Goal: Information Seeking & Learning: Learn about a topic

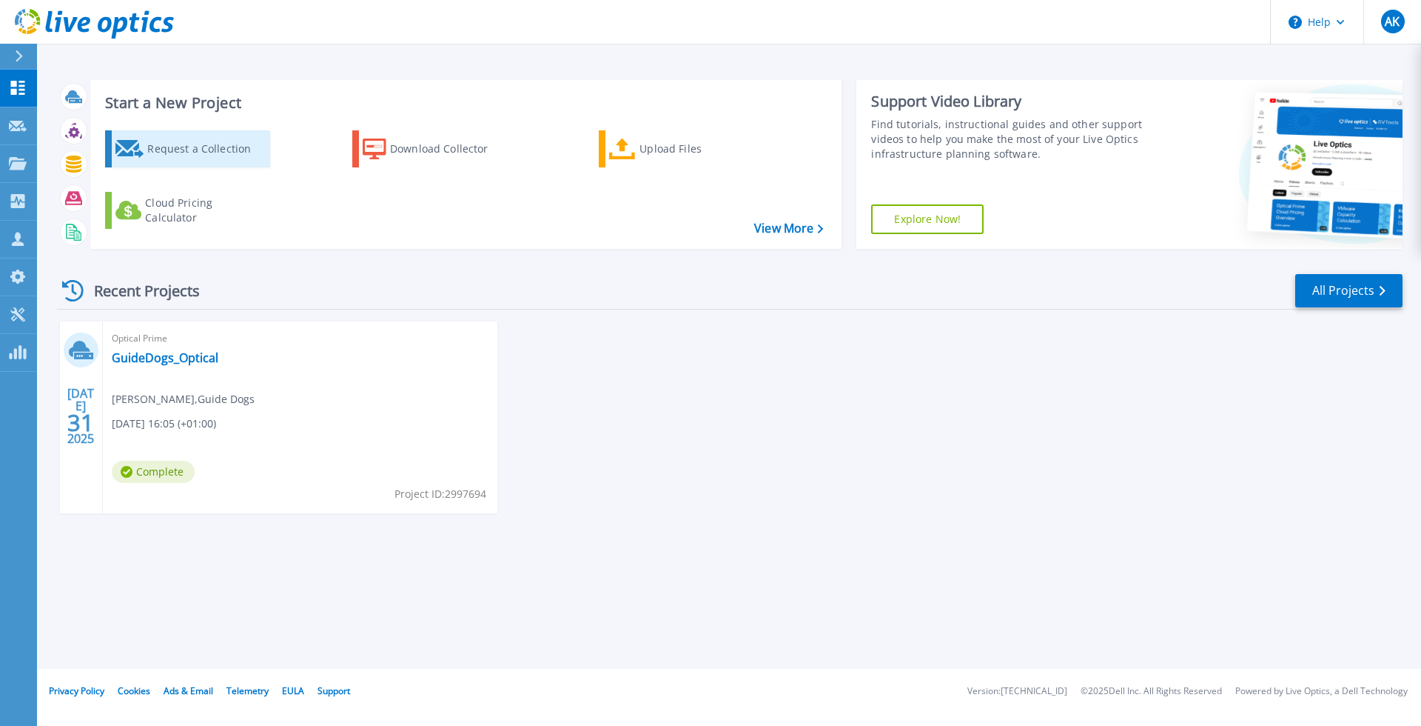
click at [178, 156] on div "Request a Collection" at bounding box center [206, 149] width 118 height 30
click at [195, 361] on link "GuideDogs_Optical" at bounding box center [165, 357] width 107 height 15
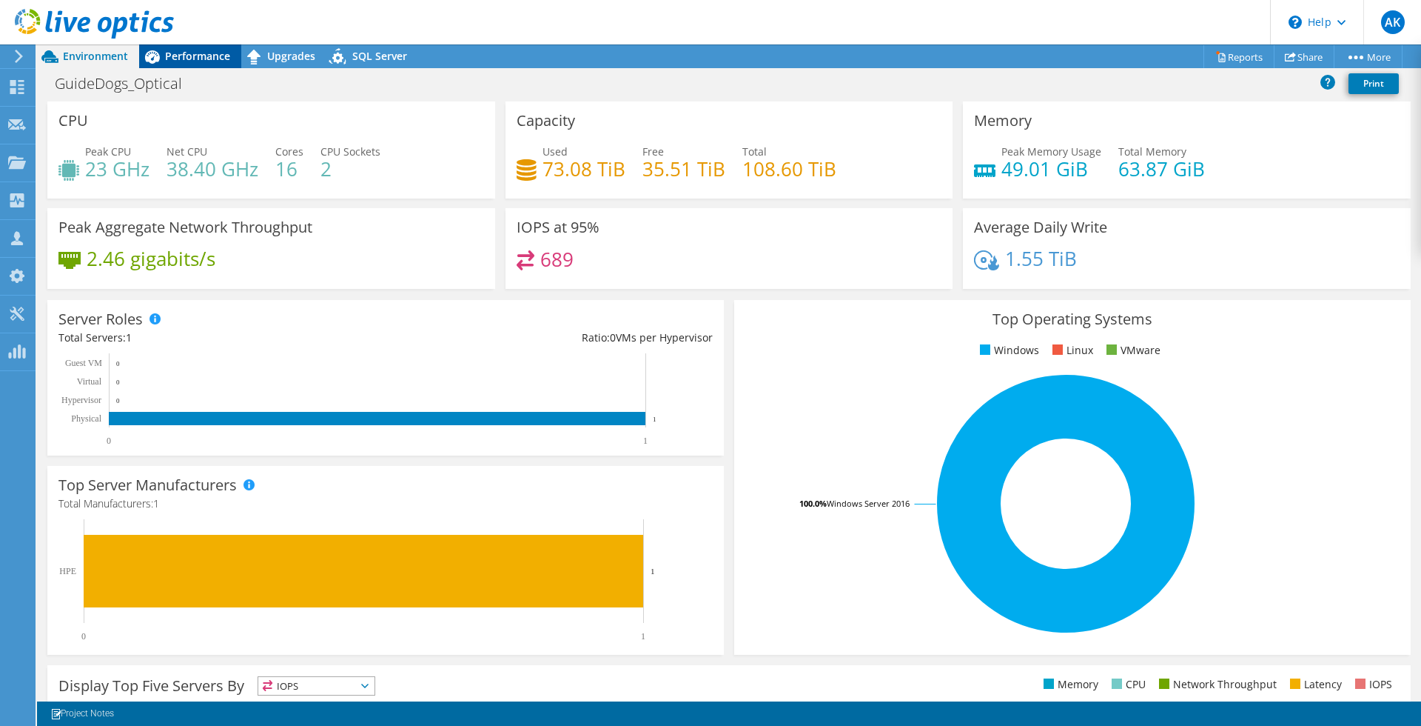
click at [195, 64] on div "Performance" at bounding box center [190, 56] width 102 height 24
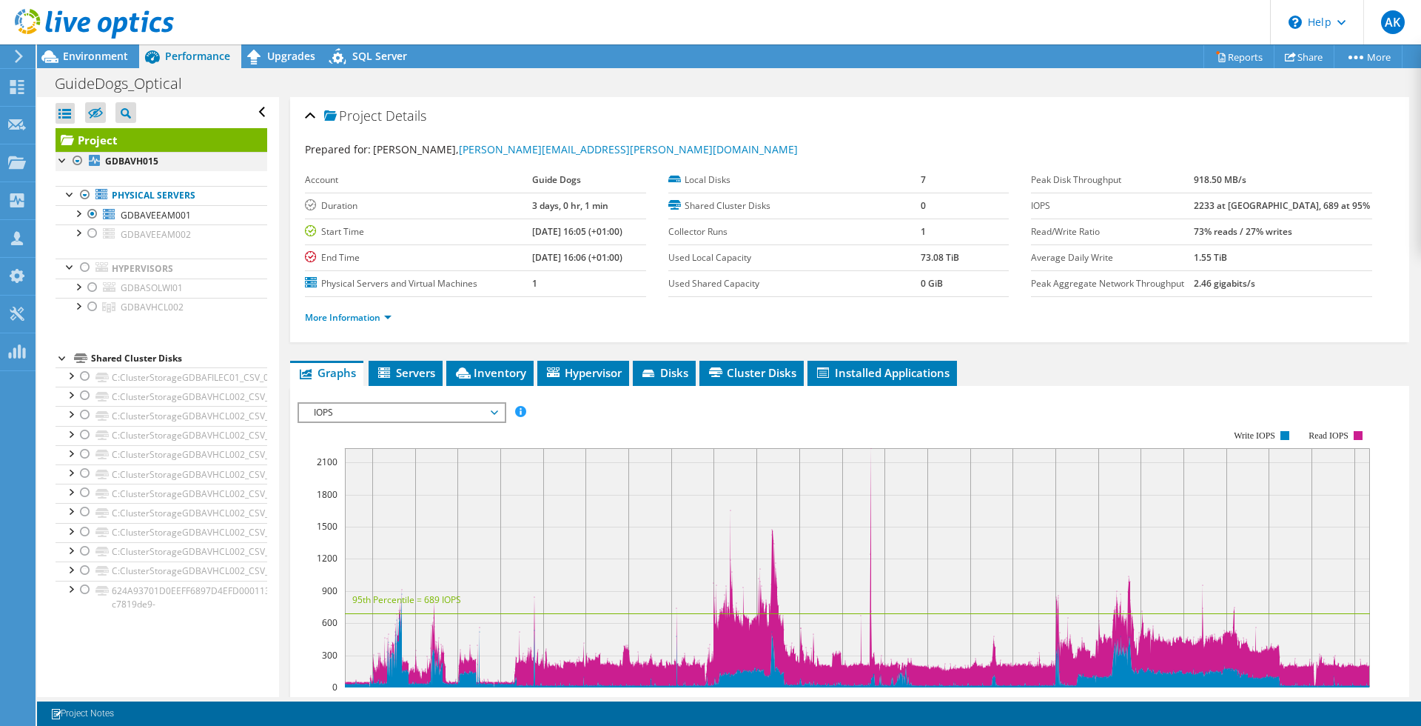
click at [78, 161] on div at bounding box center [77, 161] width 15 height 18
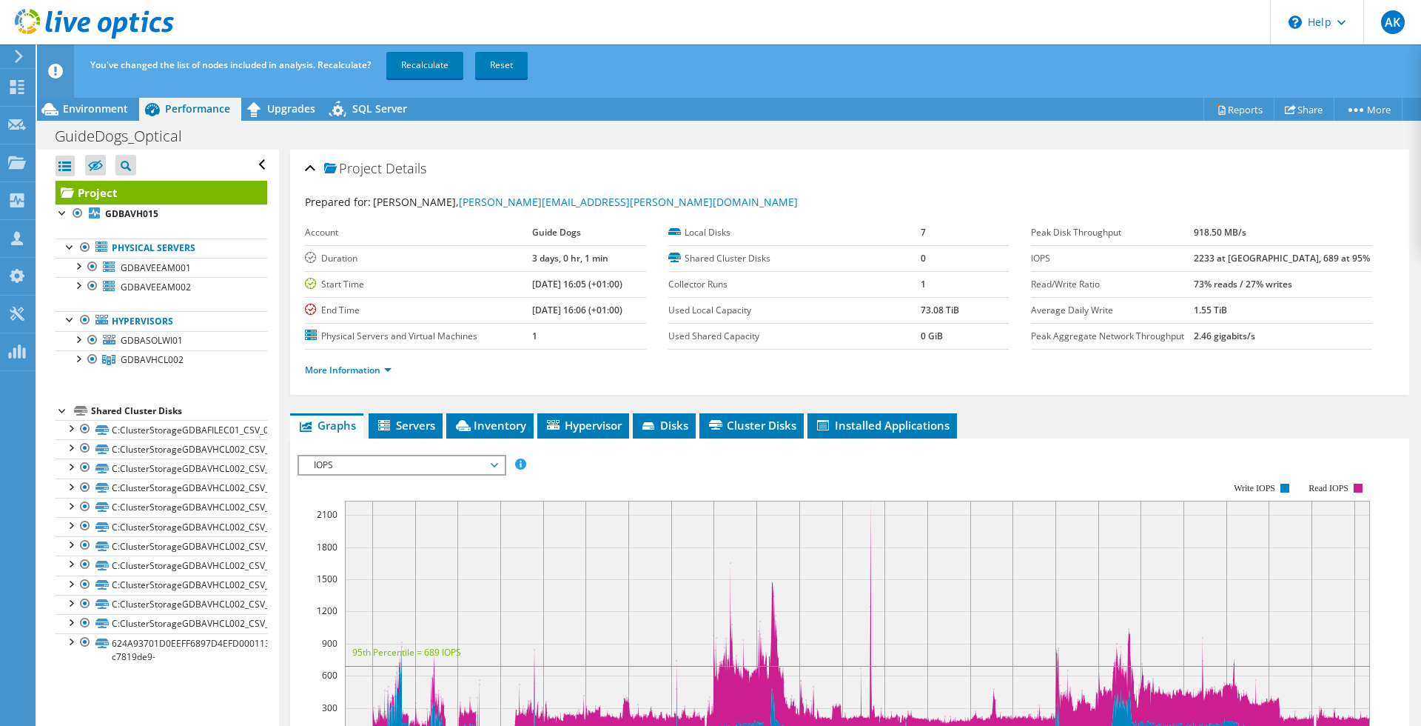
drag, startPoint x: 403, startPoint y: 72, endPoint x: 397, endPoint y: 94, distance: 23.0
click at [403, 73] on link "Recalculate" at bounding box center [424, 65] width 77 height 27
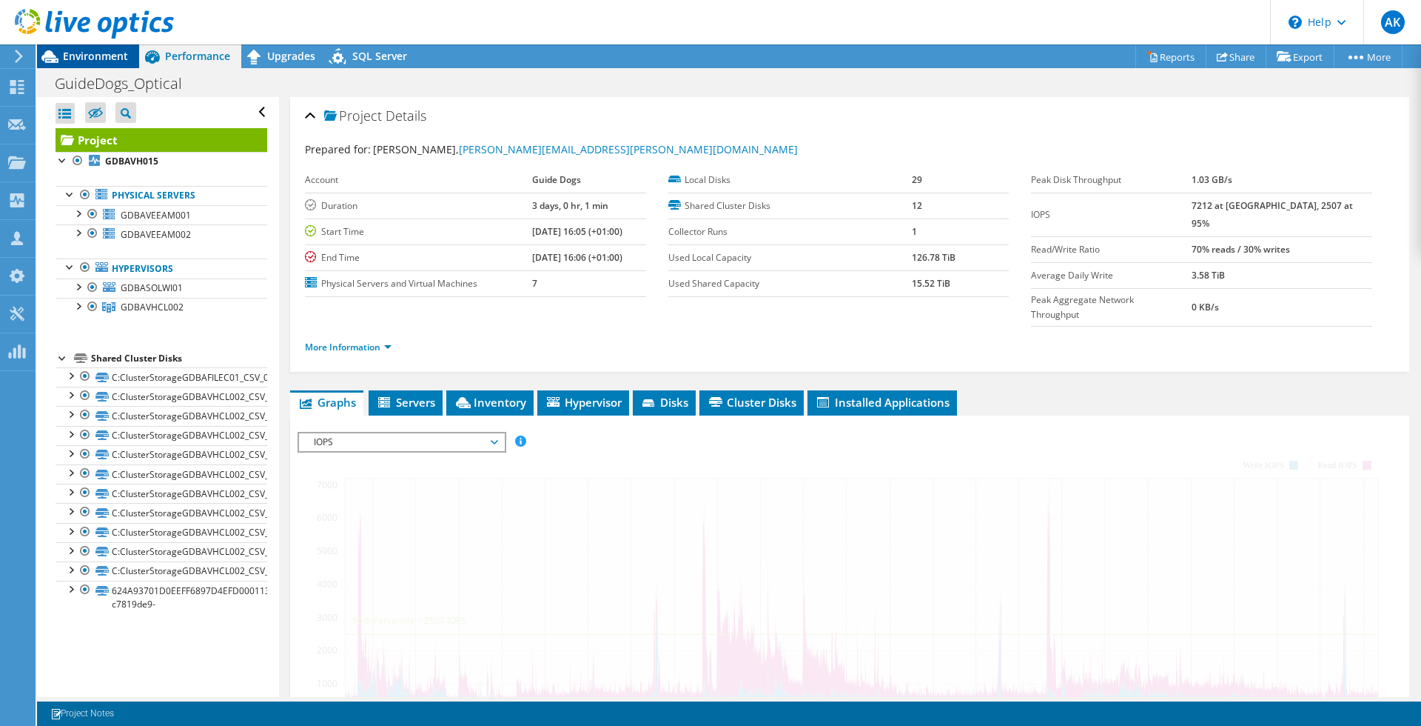
click at [89, 61] on span "Environment" at bounding box center [95, 56] width 65 height 14
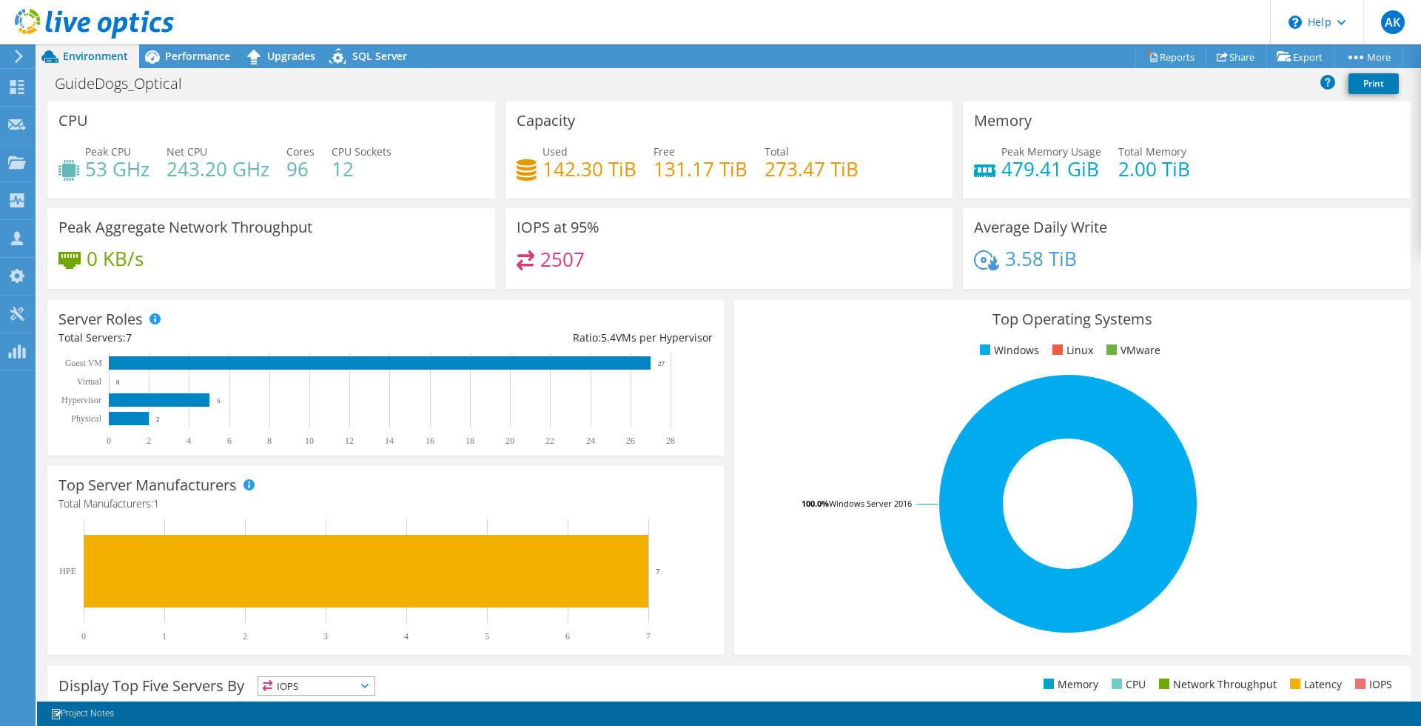
click at [350, 171] on h4 "12" at bounding box center [362, 169] width 60 height 16
drag, startPoint x: 537, startPoint y: 265, endPoint x: 601, endPoint y: 264, distance: 64.4
click at [583, 263] on div "2507" at bounding box center [730, 266] width 426 height 32
click at [601, 264] on div "2507" at bounding box center [730, 266] width 426 height 32
drag, startPoint x: 352, startPoint y: 168, endPoint x: 331, endPoint y: 168, distance: 20.7
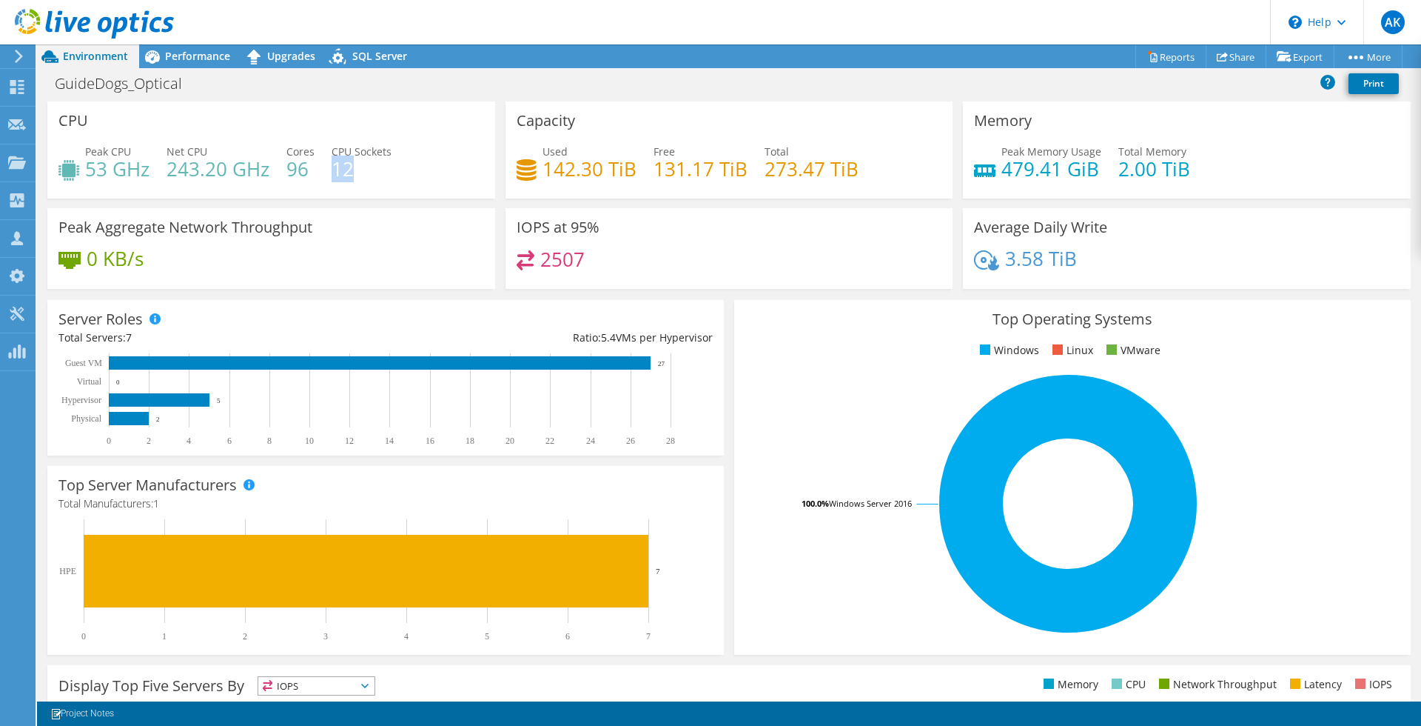
click at [332, 168] on h4 "12" at bounding box center [362, 169] width 60 height 16
click at [346, 184] on div "Peak CPU 53 GHz Net CPU 243.20 GHz Cores 96 CPU Sockets 12" at bounding box center [271, 168] width 426 height 48
drag, startPoint x: 306, startPoint y: 168, endPoint x: 289, endPoint y: 170, distance: 17.1
click at [288, 169] on h4 "96" at bounding box center [301, 169] width 28 height 16
click at [324, 176] on div "Peak CPU 53 GHz Net CPU 243.20 GHz Cores 96 CPU Sockets 12" at bounding box center [271, 168] width 426 height 48
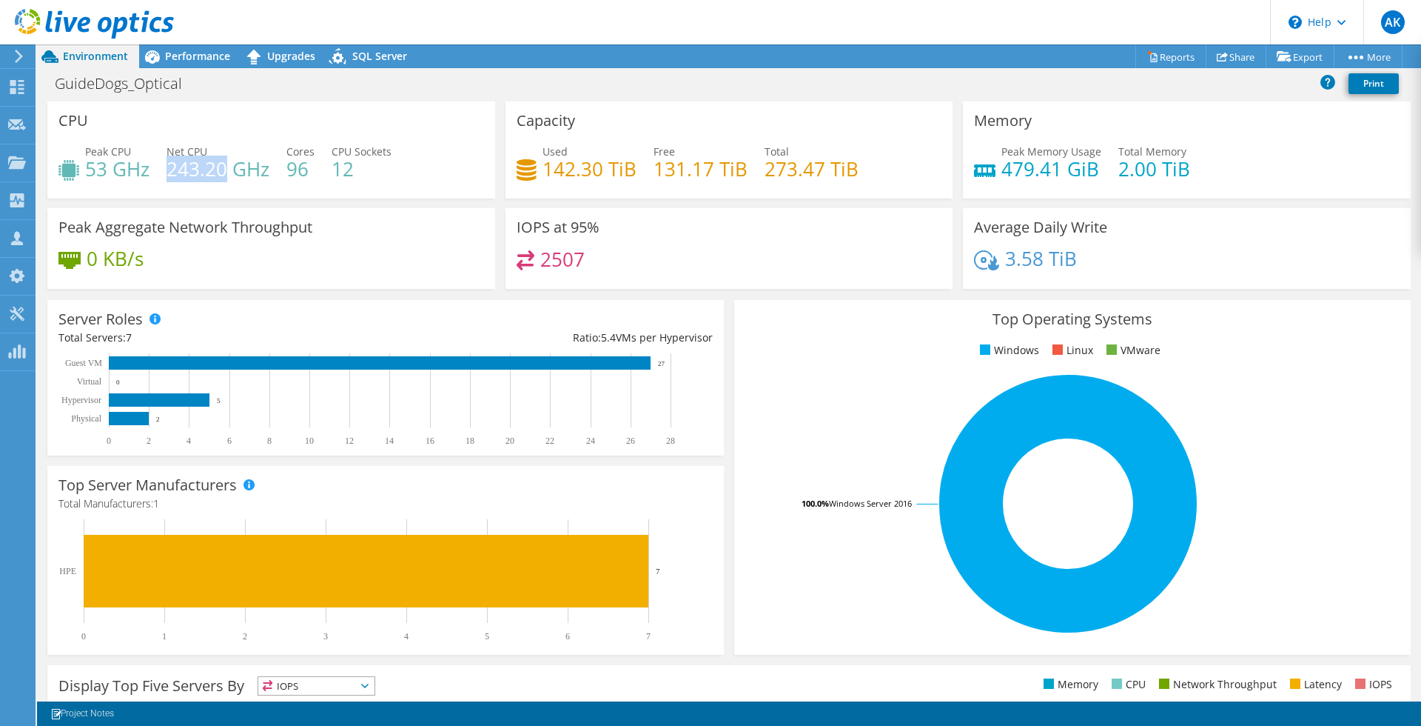
drag, startPoint x: 167, startPoint y: 168, endPoint x: 221, endPoint y: 167, distance: 54.8
click at [221, 167] on h4 "243.20 GHz" at bounding box center [218, 169] width 103 height 16
click at [253, 171] on h4 "243.20 GHz" at bounding box center [218, 169] width 103 height 16
drag, startPoint x: 86, startPoint y: 170, endPoint x: 102, endPoint y: 169, distance: 16.4
click at [102, 169] on h4 "53 GHz" at bounding box center [117, 169] width 64 height 16
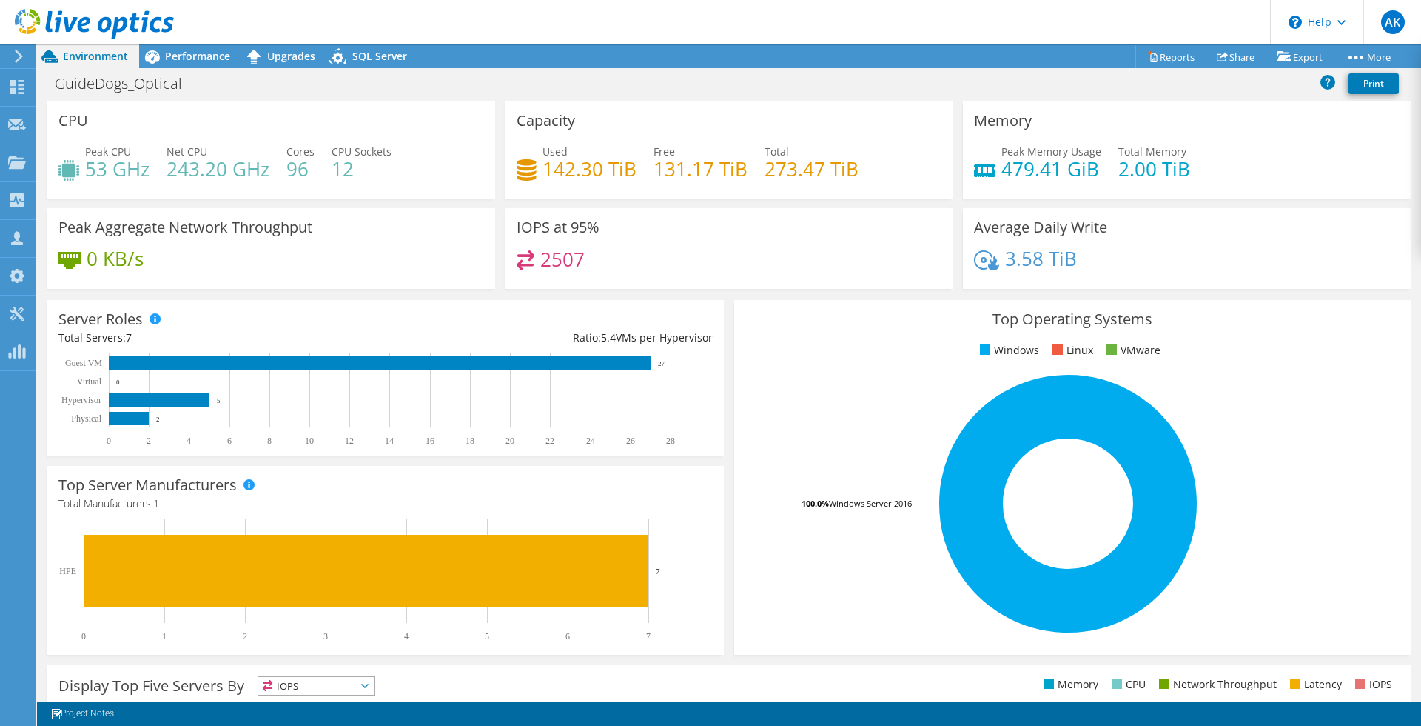
click at [128, 175] on h4 "53 GHz" at bounding box center [117, 169] width 64 height 16
drag, startPoint x: 1112, startPoint y: 170, endPoint x: 1178, endPoint y: 170, distance: 65.9
click at [1178, 170] on h4 "2.00 TiB" at bounding box center [1155, 169] width 72 height 16
drag, startPoint x: 994, startPoint y: 172, endPoint x: 1024, endPoint y: 189, distance: 33.8
click at [1028, 172] on h4 "479.41 GiB" at bounding box center [1052, 169] width 100 height 16
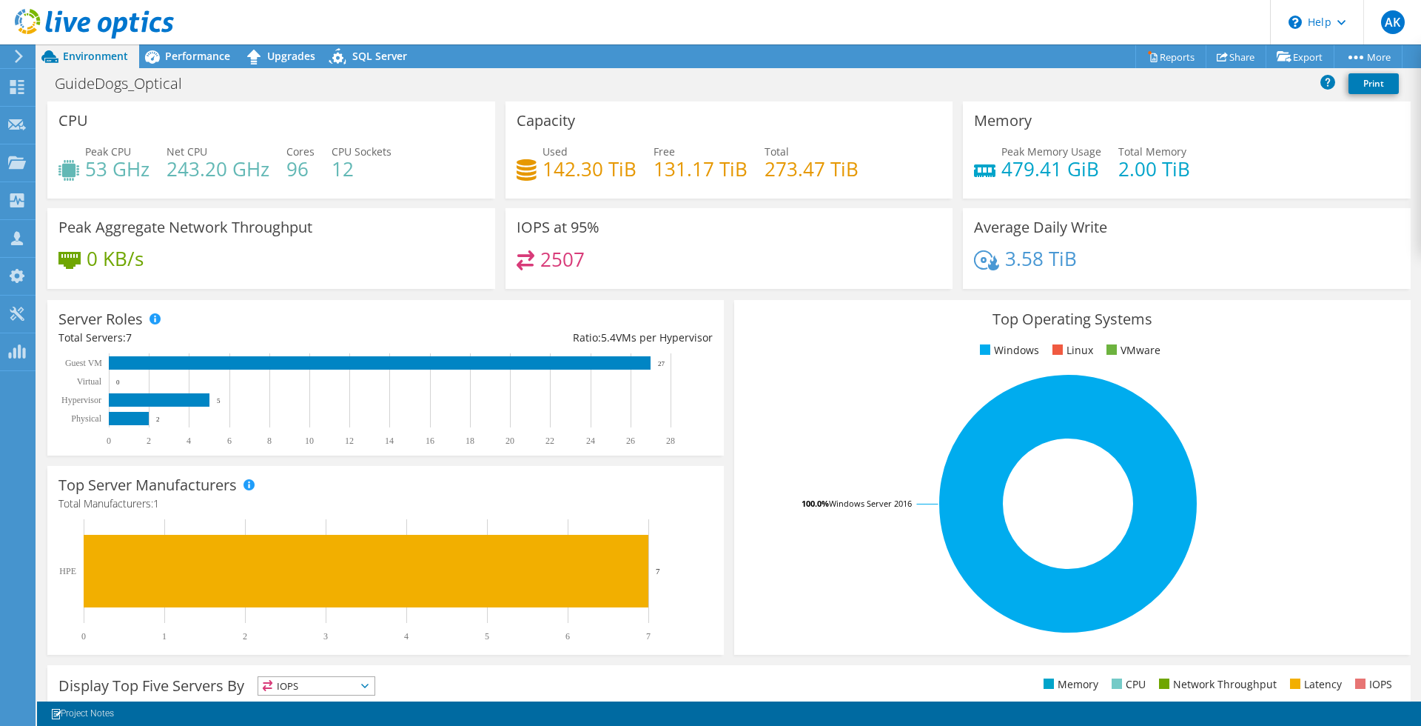
click at [977, 201] on div "Memory Peak Memory Usage 479.41 GiB Total Memory 2.00 TiB" at bounding box center [1187, 154] width 458 height 107
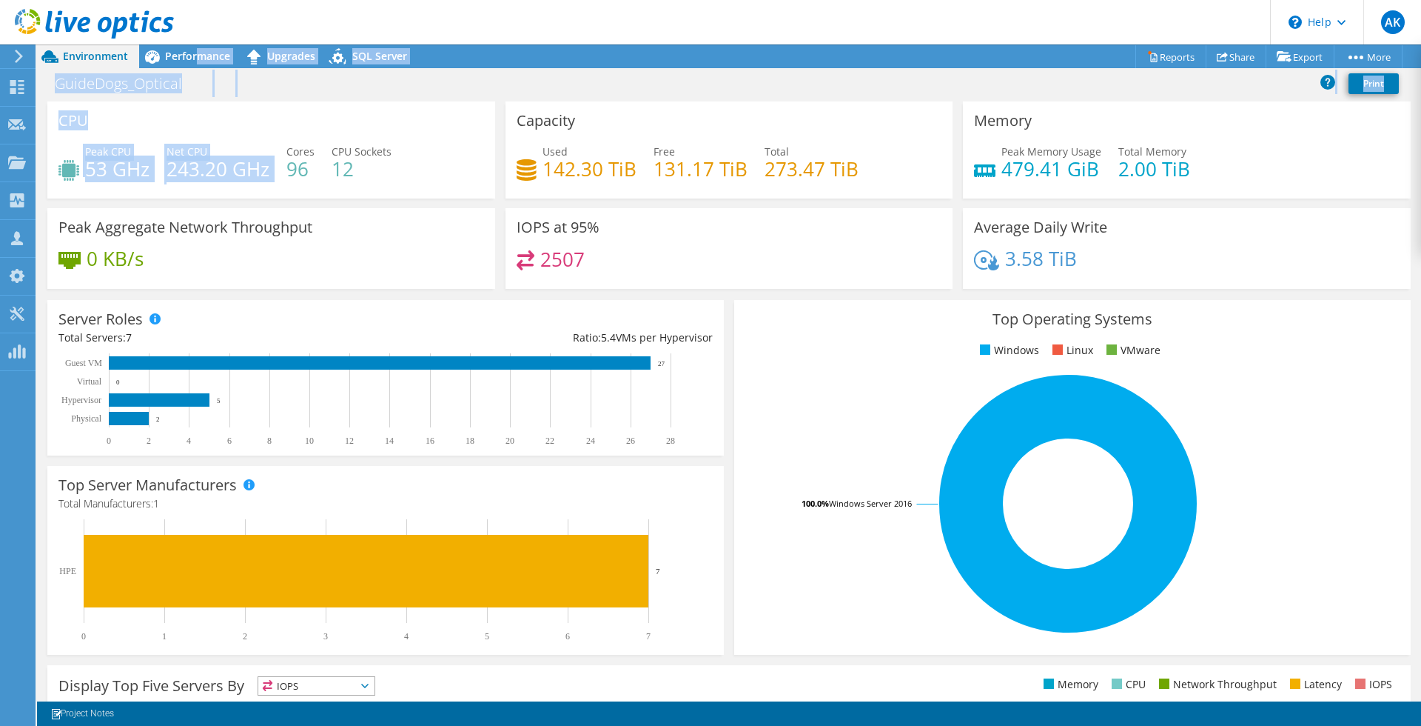
drag, startPoint x: 196, startPoint y: 60, endPoint x: 273, endPoint y: 158, distance: 124.4
click at [273, 158] on div "Project Actions Project Actions Reports Share Export vSAN ReadyNode Sizer" at bounding box center [729, 384] width 1384 height 681
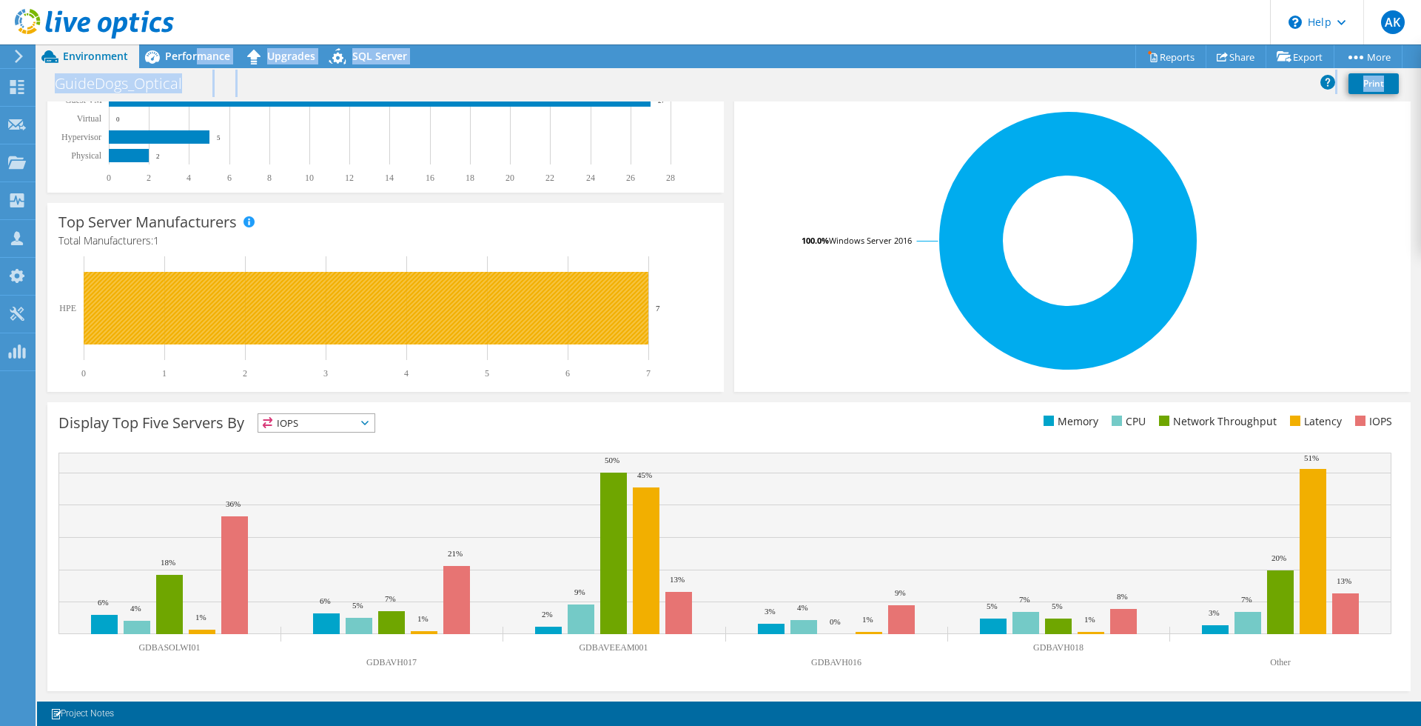
scroll to position [262, 0]
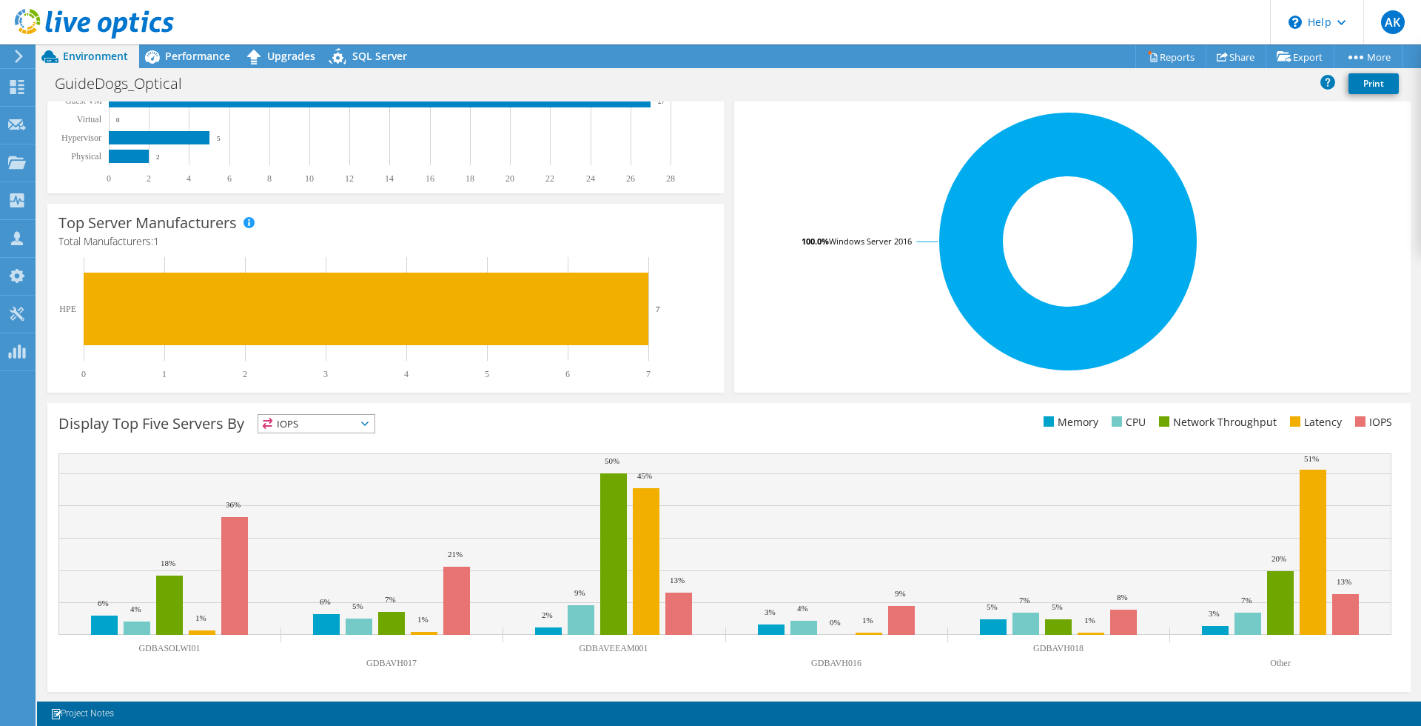
click at [362, 423] on span "IOPS" at bounding box center [316, 424] width 116 height 18
click at [328, 460] on li "Memory" at bounding box center [316, 463] width 116 height 21
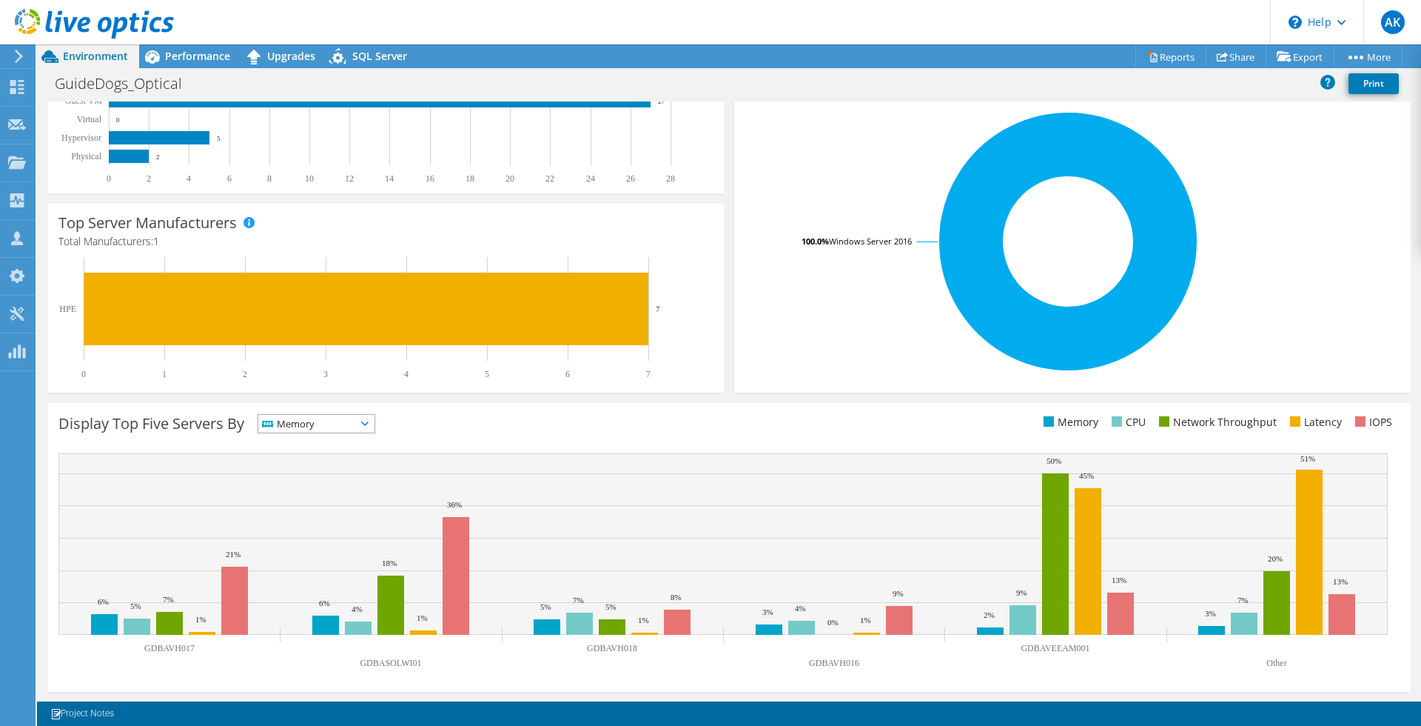
drag, startPoint x: 354, startPoint y: 414, endPoint x: 352, endPoint y: 421, distance: 7.5
click at [354, 415] on span "Memory" at bounding box center [307, 424] width 98 height 18
click at [329, 483] on li "CPU" at bounding box center [316, 484] width 116 height 21
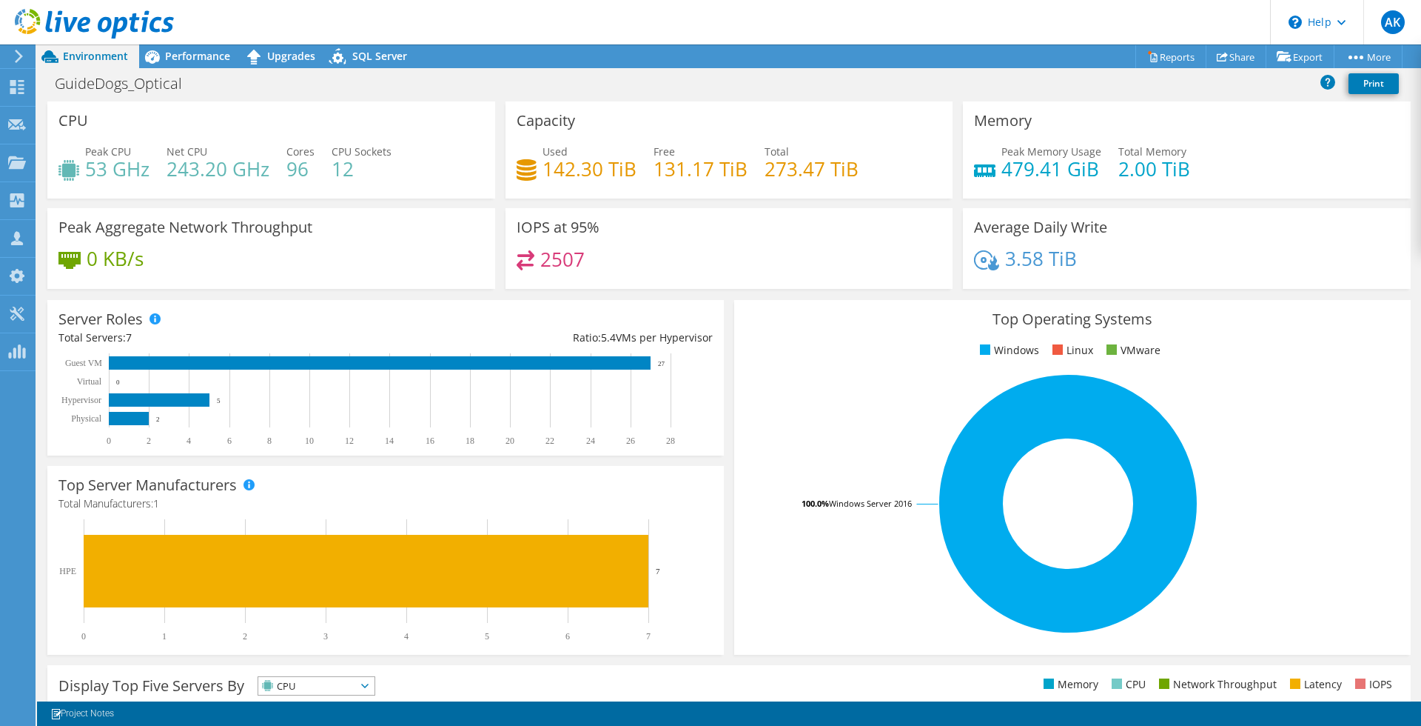
scroll to position [0, 0]
click at [216, 98] on div "GuideDogs_Optical Print" at bounding box center [729, 86] width 1384 height 32
click at [201, 53] on span "Performance" at bounding box center [197, 56] width 65 height 14
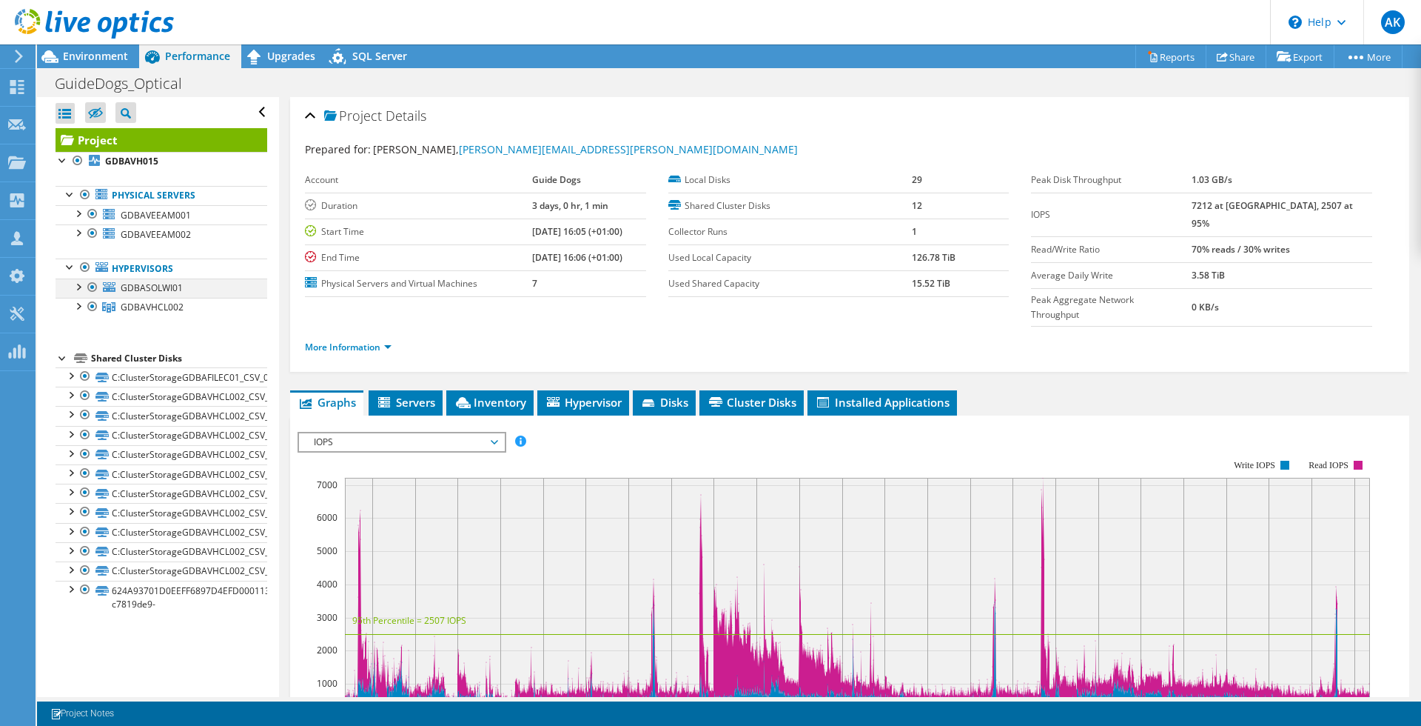
click at [79, 288] on div at bounding box center [77, 285] width 15 height 15
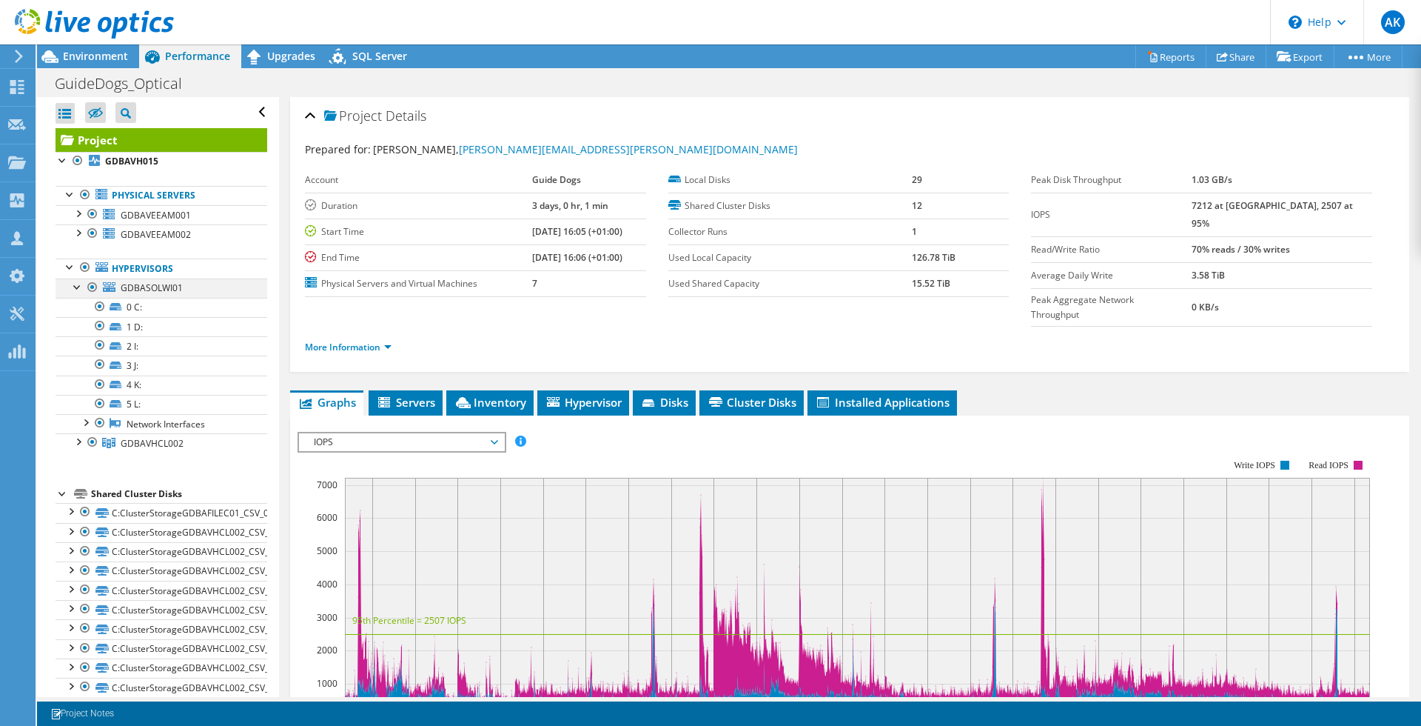
click at [77, 289] on div at bounding box center [77, 285] width 15 height 15
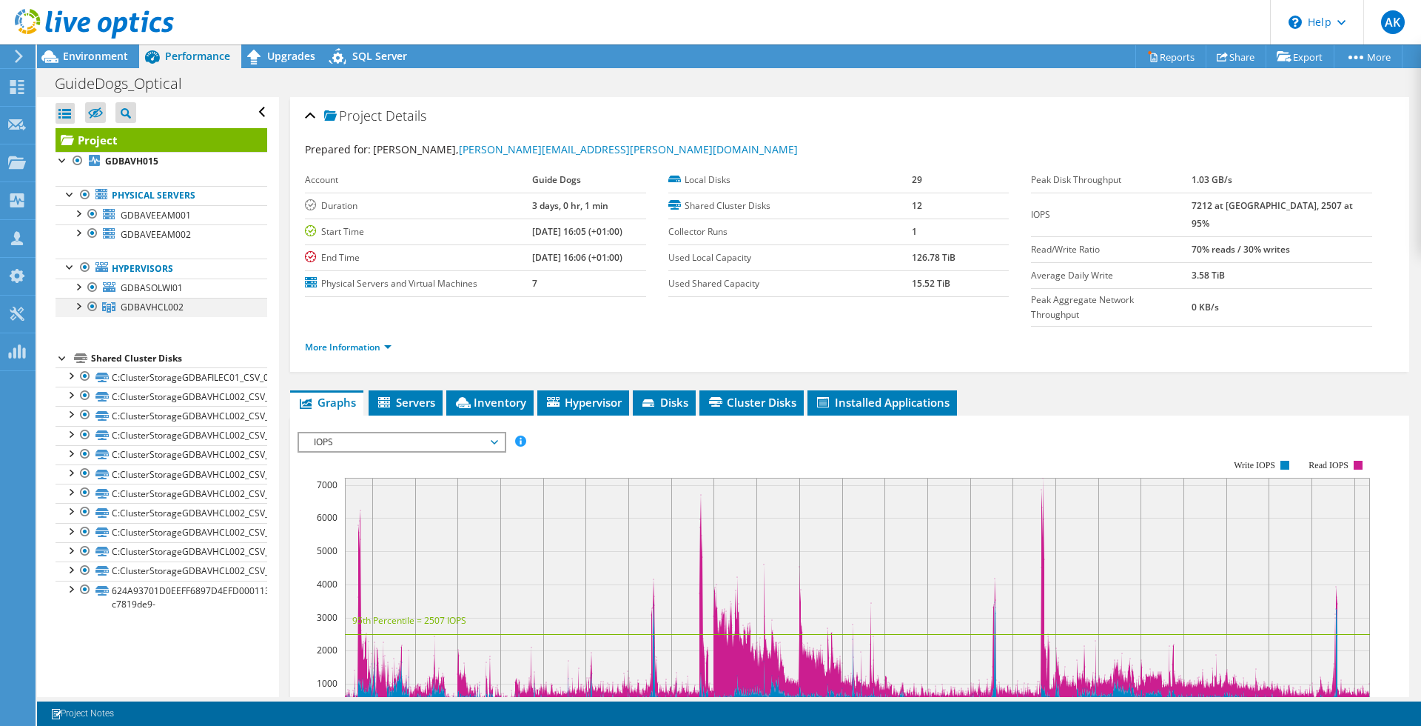
click at [80, 308] on div at bounding box center [77, 305] width 15 height 15
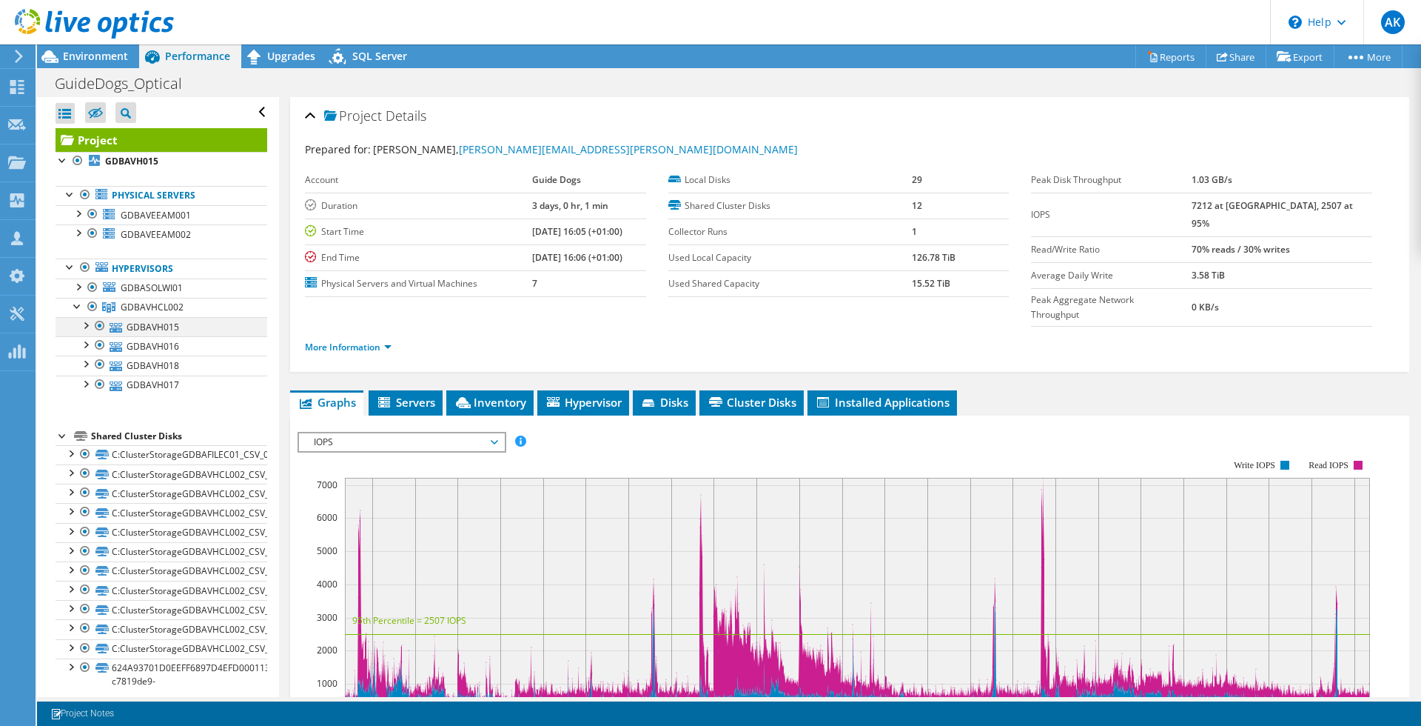
click at [87, 327] on div at bounding box center [85, 324] width 15 height 15
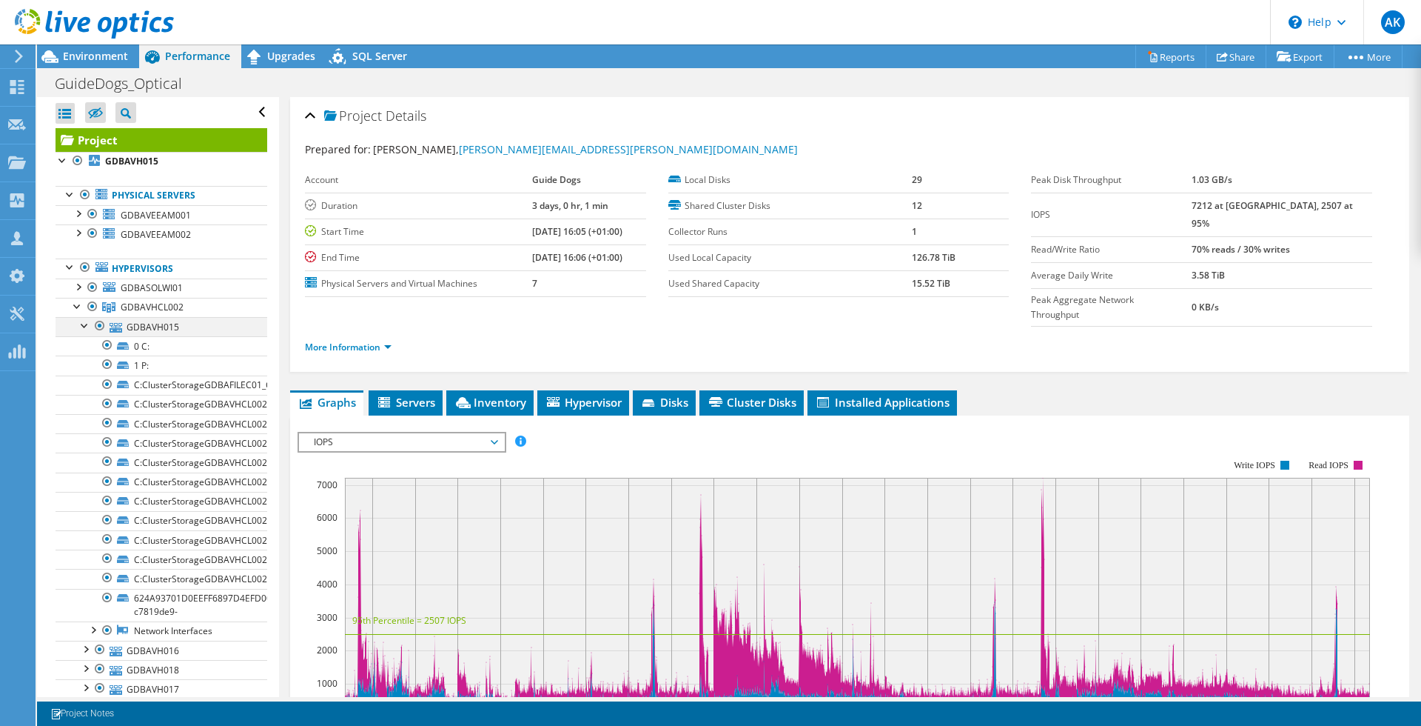
click at [87, 327] on div at bounding box center [85, 324] width 15 height 15
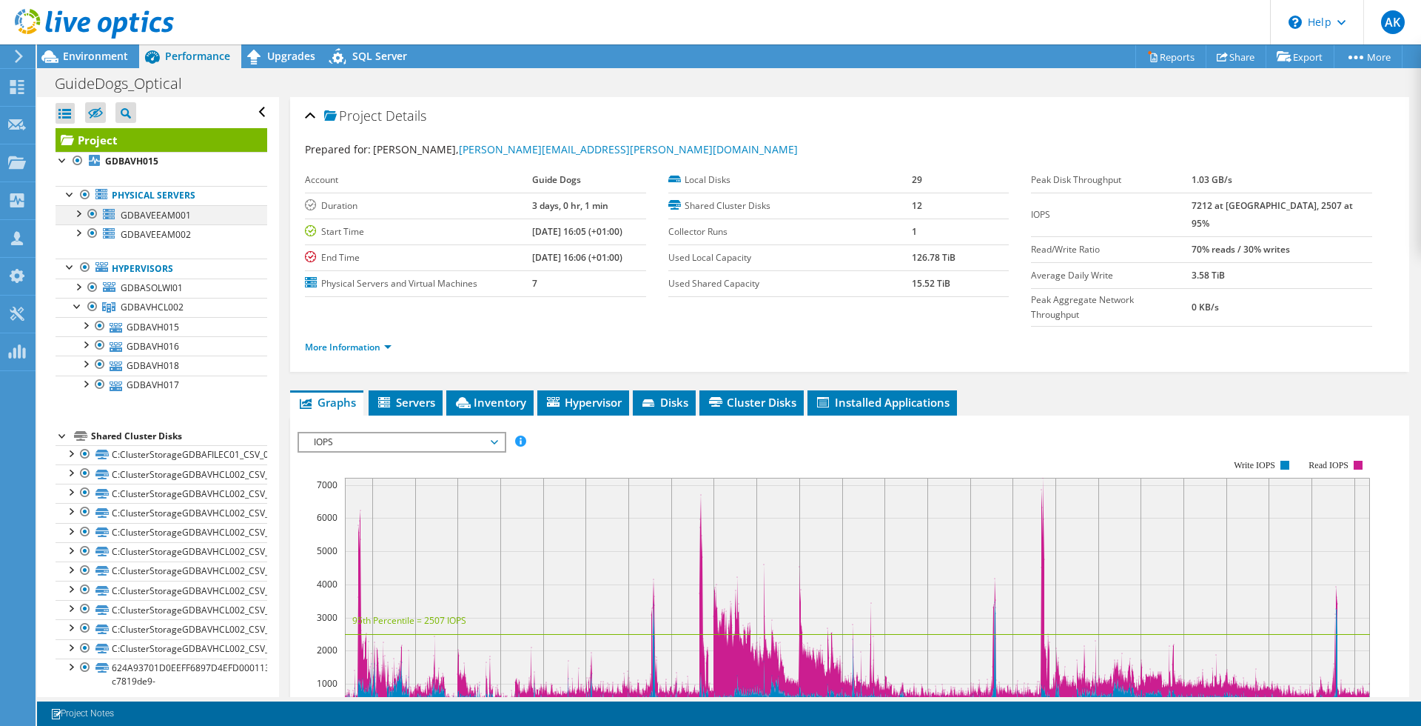
click at [94, 213] on div at bounding box center [92, 214] width 15 height 18
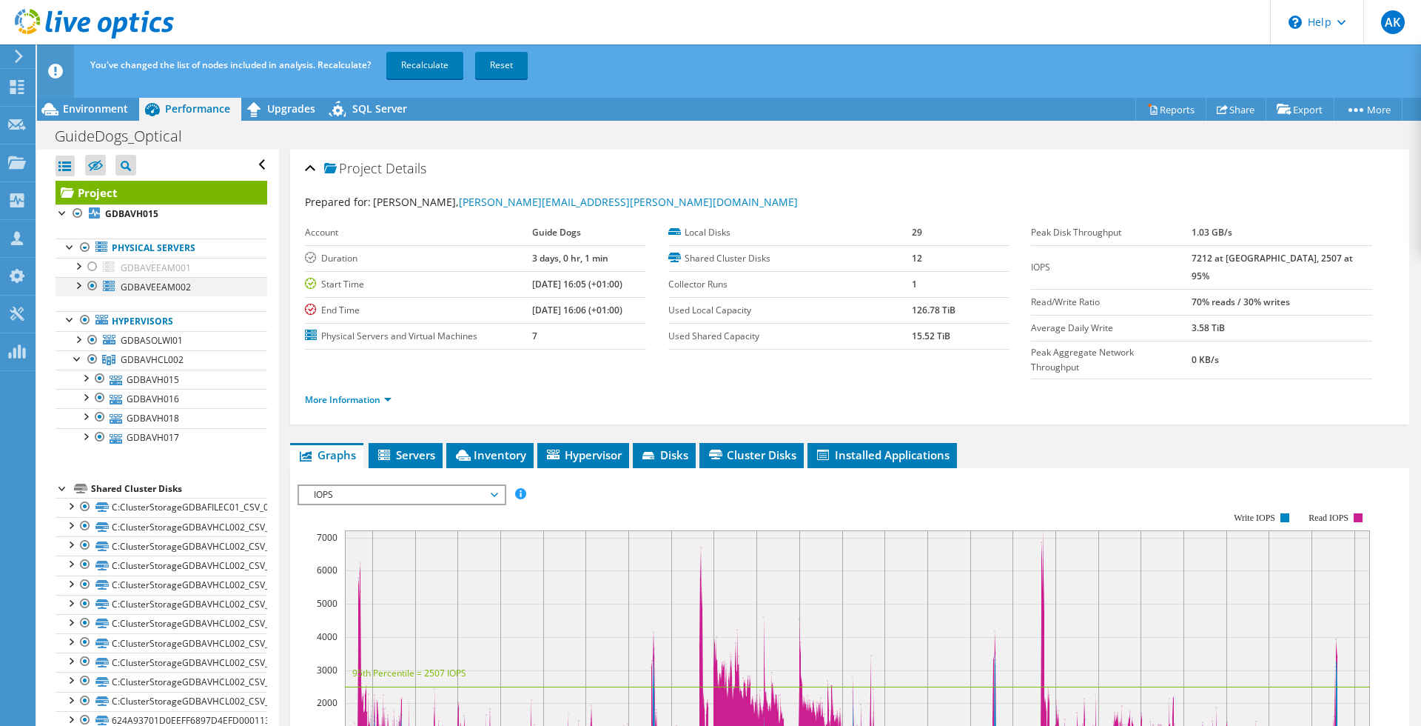
click at [93, 284] on div at bounding box center [92, 286] width 15 height 18
click at [93, 340] on div at bounding box center [92, 340] width 15 height 18
click at [413, 71] on link "Recalculate" at bounding box center [424, 65] width 77 height 27
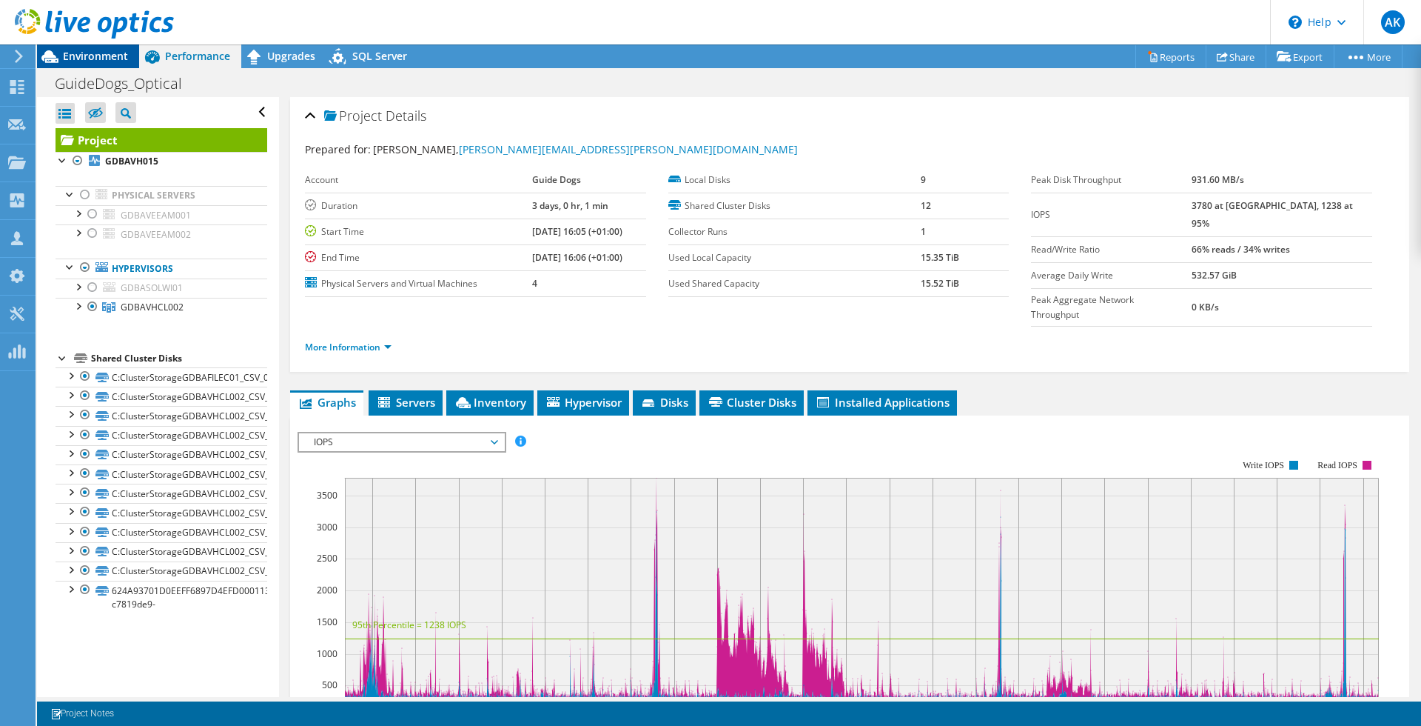
click at [95, 65] on div "Environment" at bounding box center [88, 56] width 102 height 24
click at [100, 58] on span "Environment" at bounding box center [95, 56] width 65 height 14
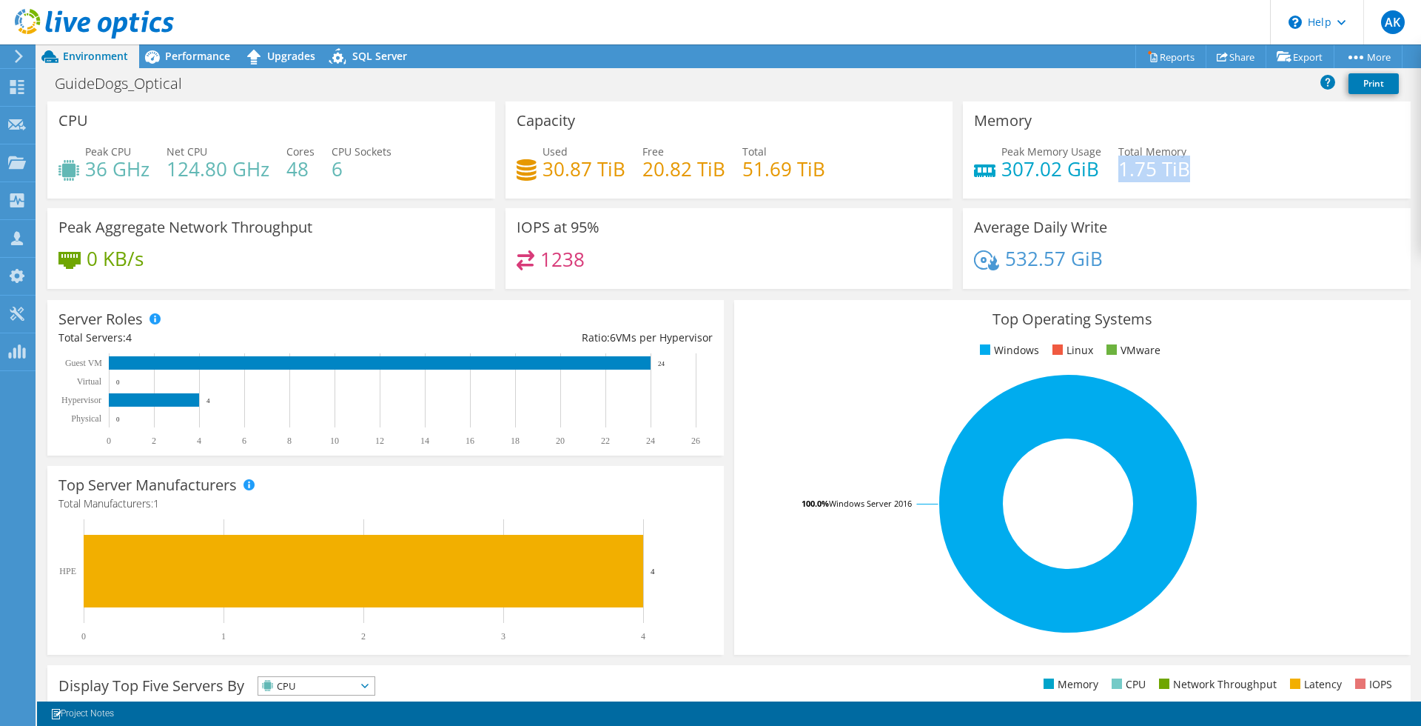
drag, startPoint x: 1178, startPoint y: 172, endPoint x: 1114, endPoint y: 172, distance: 63.7
click at [1119, 172] on h4 "1.75 TiB" at bounding box center [1155, 169] width 72 height 16
click at [1206, 172] on div "Peak Memory Usage 307.02 GiB Total Memory 1.75 TiB" at bounding box center [1187, 168] width 426 height 48
drag, startPoint x: 341, startPoint y: 172, endPoint x: 332, endPoint y: 169, distance: 9.6
click at [332, 169] on h4 "6" at bounding box center [362, 169] width 60 height 16
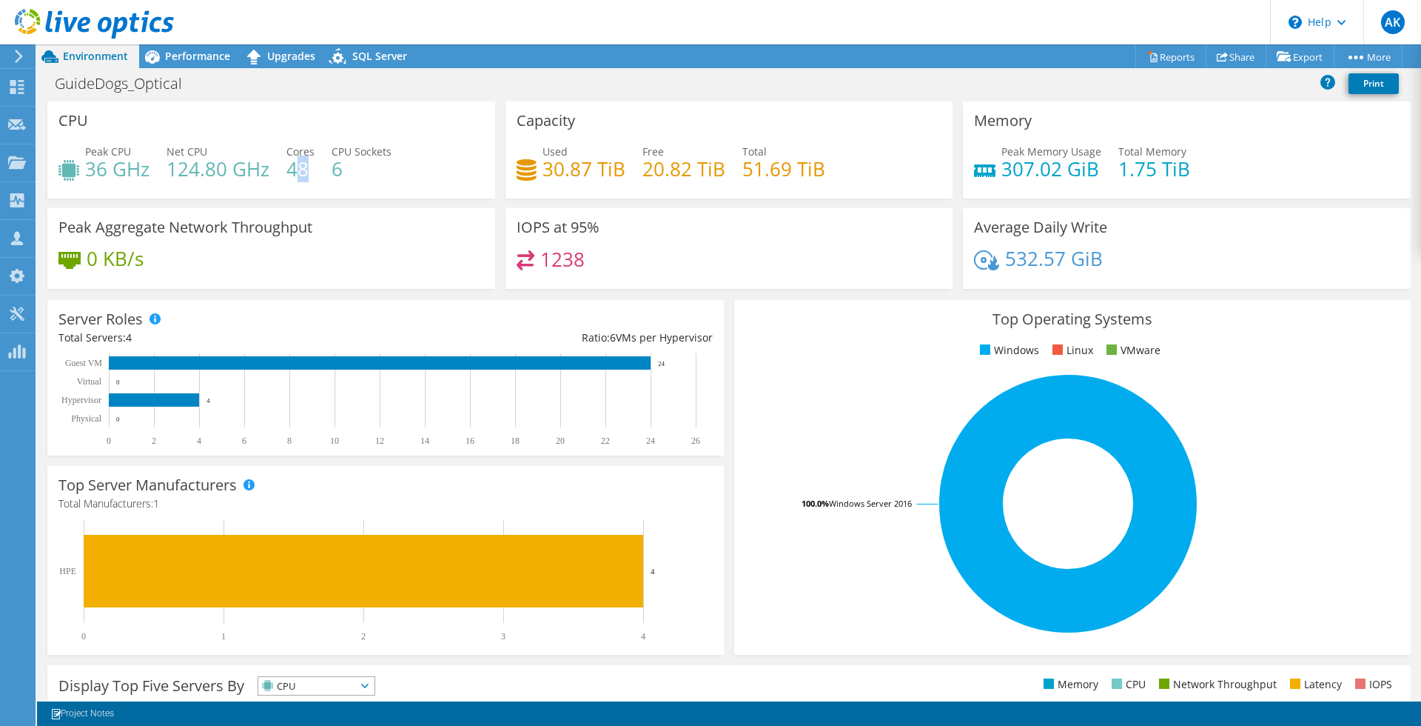
drag, startPoint x: 310, startPoint y: 170, endPoint x: 295, endPoint y: 170, distance: 14.8
click at [295, 170] on h4 "48" at bounding box center [301, 169] width 28 height 16
click at [377, 175] on h4 "6" at bounding box center [362, 169] width 60 height 16
click at [197, 57] on span "Performance" at bounding box center [197, 56] width 65 height 14
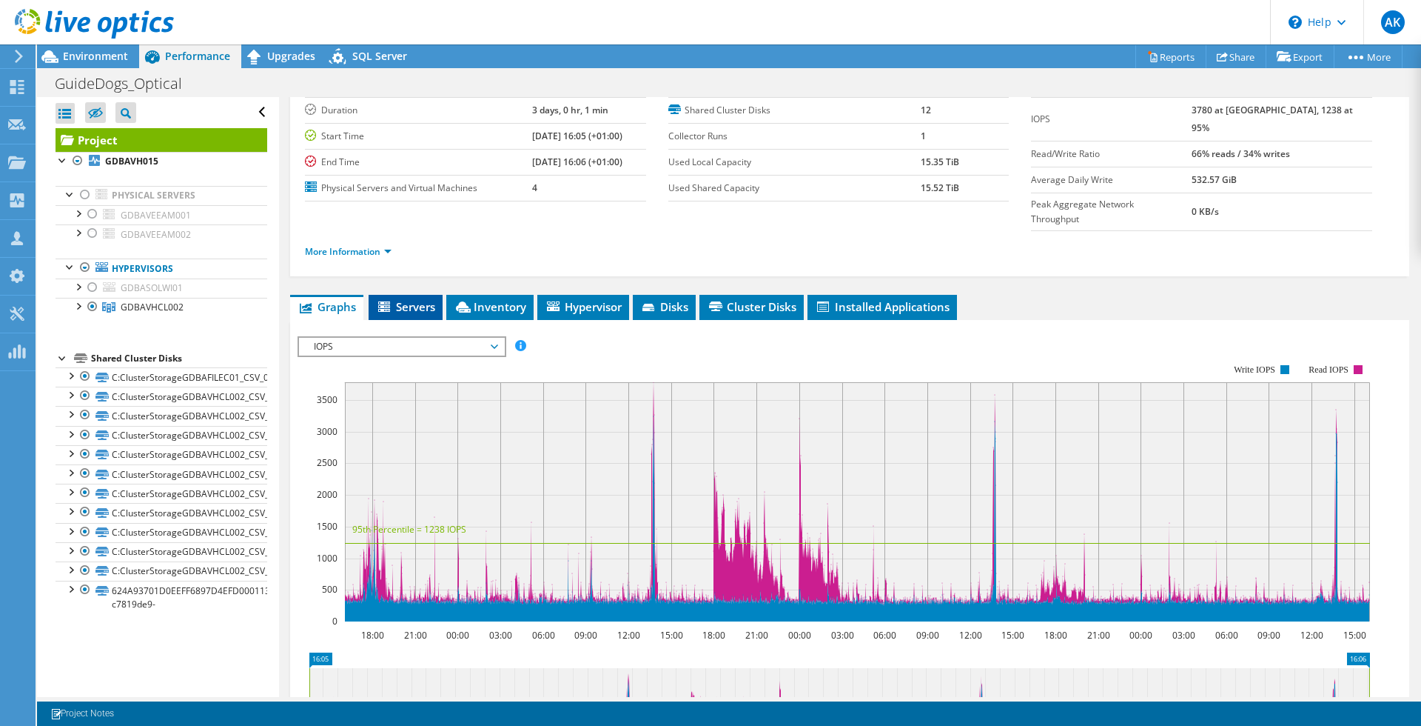
click at [409, 295] on li "Servers" at bounding box center [406, 307] width 74 height 25
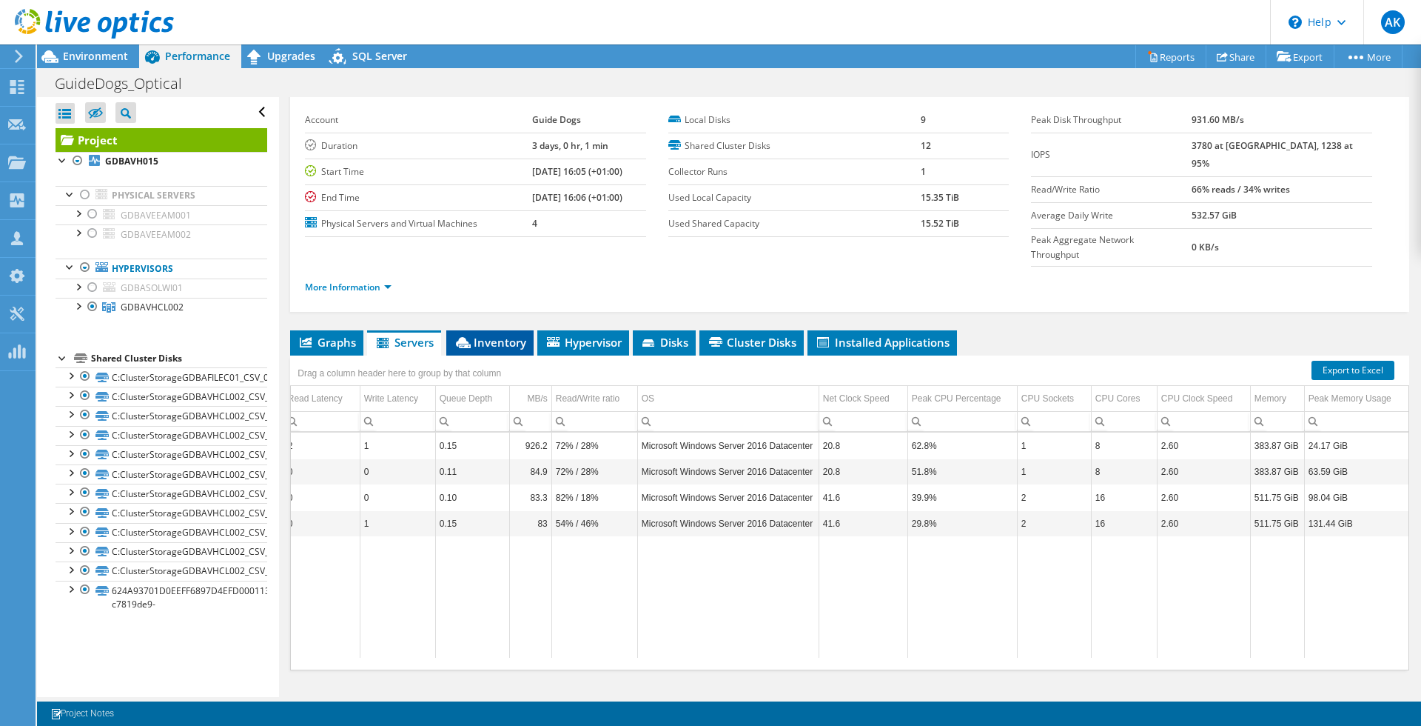
click at [498, 335] on span "Inventory" at bounding box center [490, 342] width 73 height 15
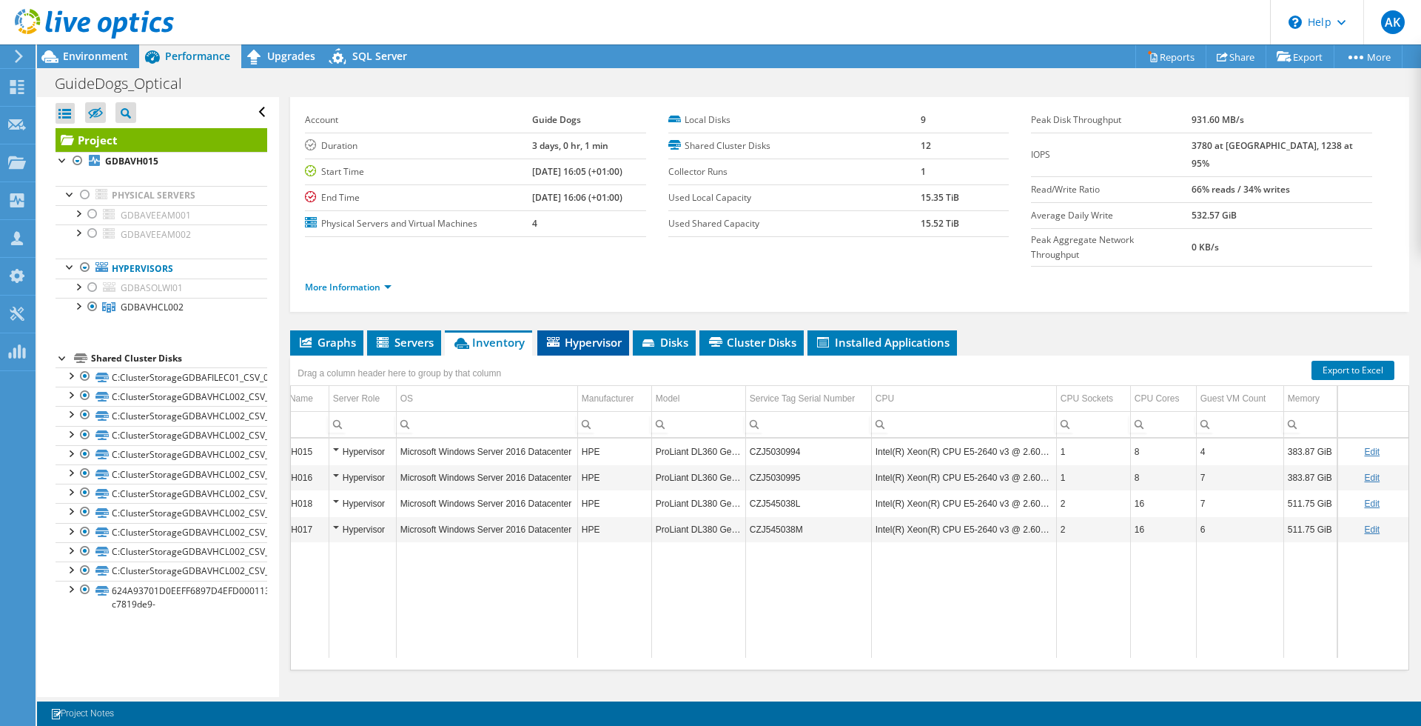
click at [588, 335] on span "Hypervisor" at bounding box center [583, 342] width 77 height 15
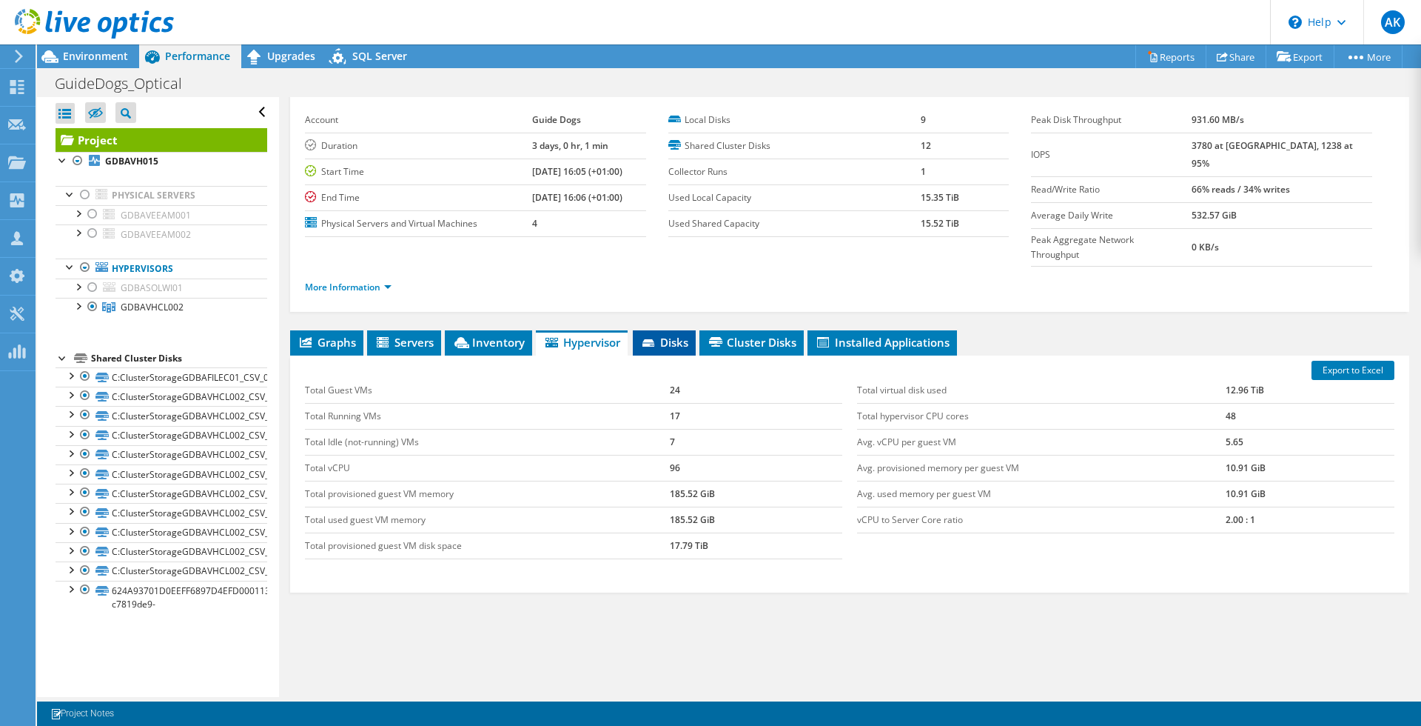
click at [669, 335] on span "Disks" at bounding box center [664, 342] width 48 height 15
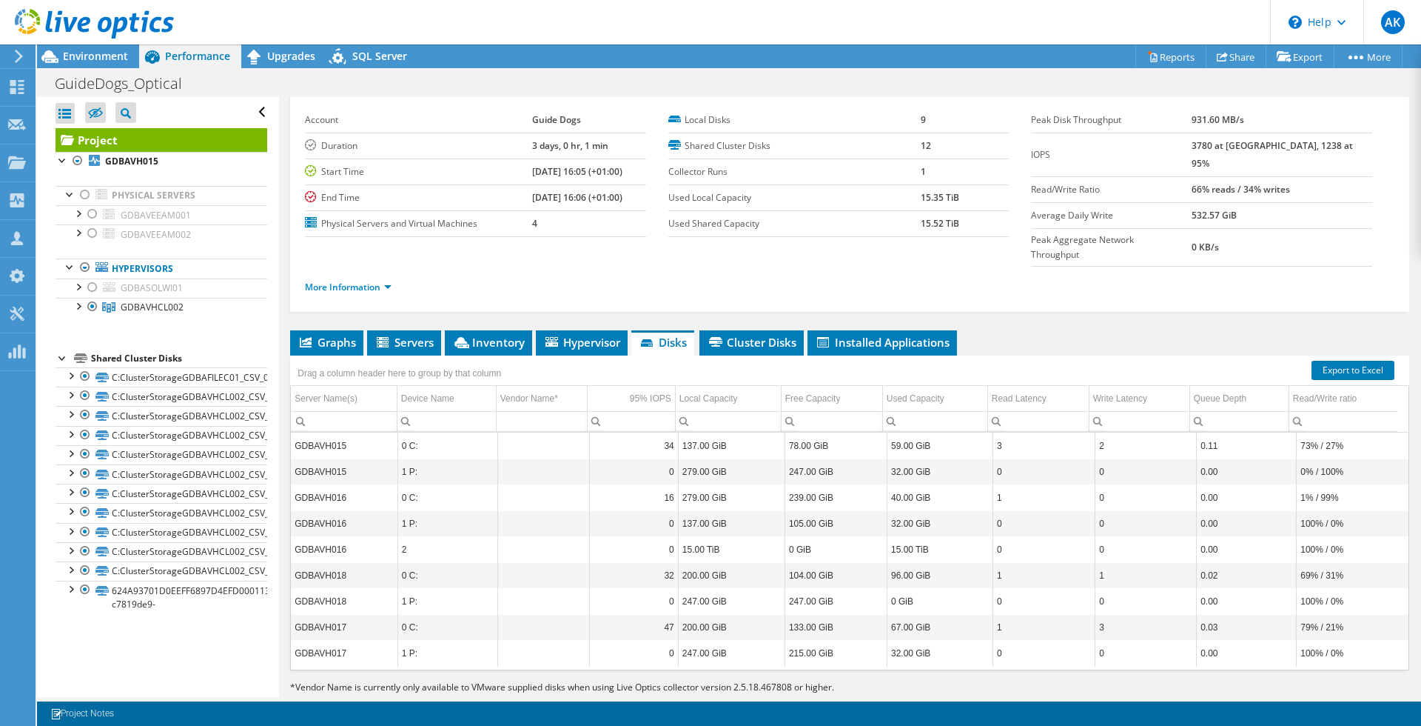
scroll to position [0, 1]
drag, startPoint x: 93, startPoint y: 306, endPoint x: 93, endPoint y: 299, distance: 7.4
click at [93, 306] on div at bounding box center [92, 307] width 15 height 18
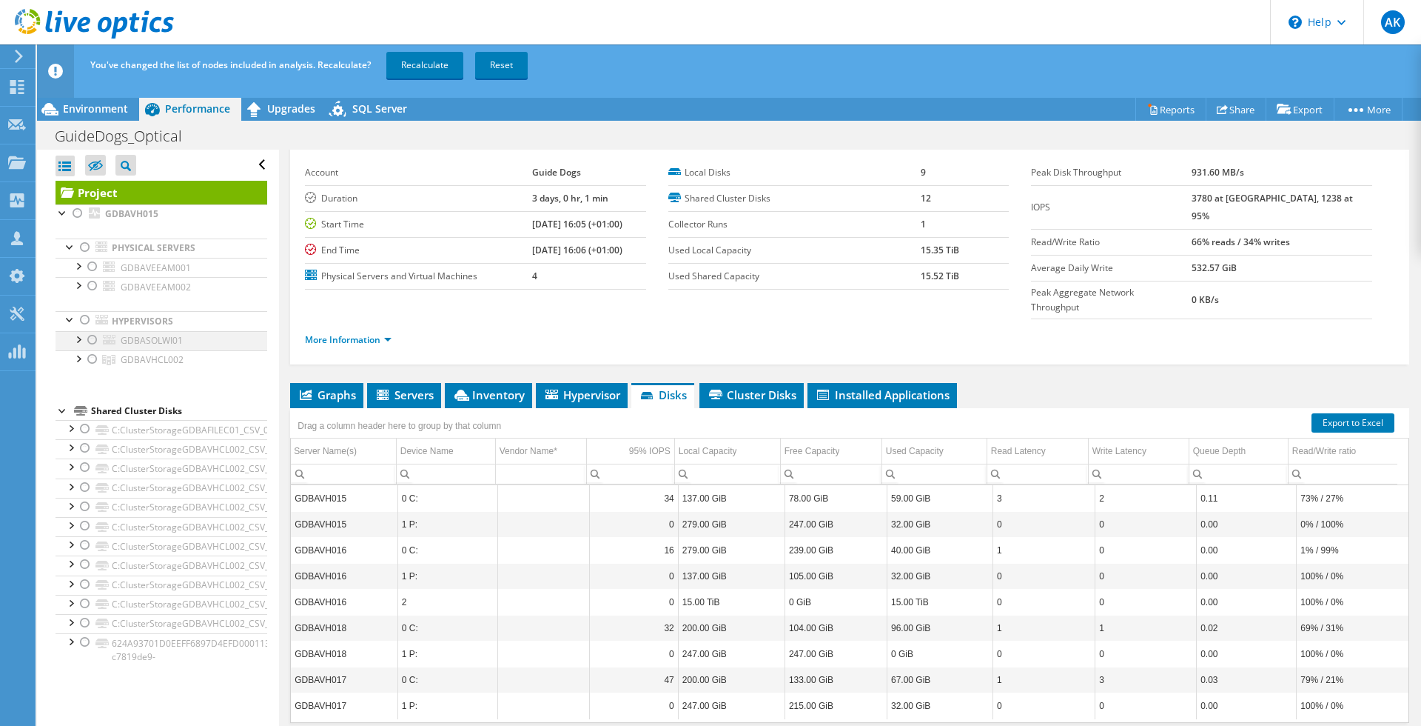
click at [96, 340] on div at bounding box center [92, 340] width 15 height 18
click at [433, 65] on link "Recalculate" at bounding box center [424, 65] width 77 height 27
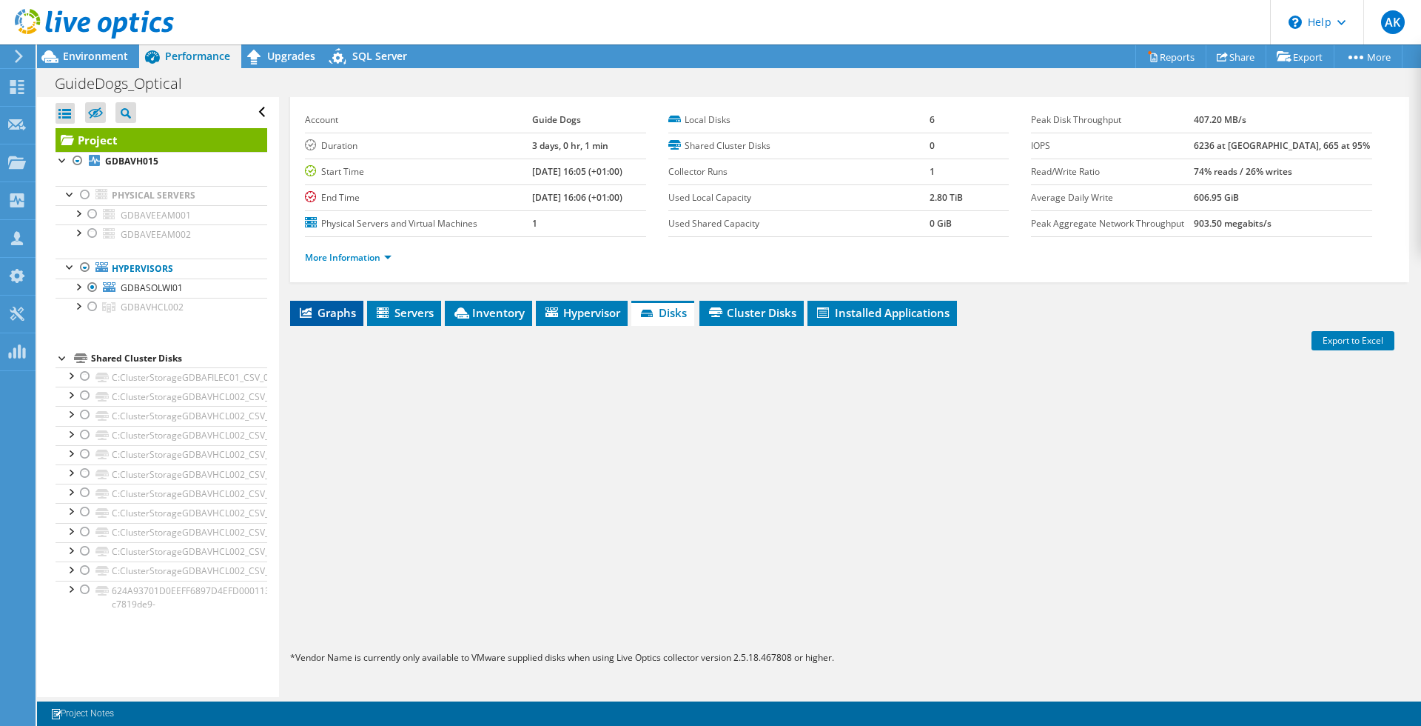
click at [318, 323] on li "Graphs" at bounding box center [326, 313] width 73 height 25
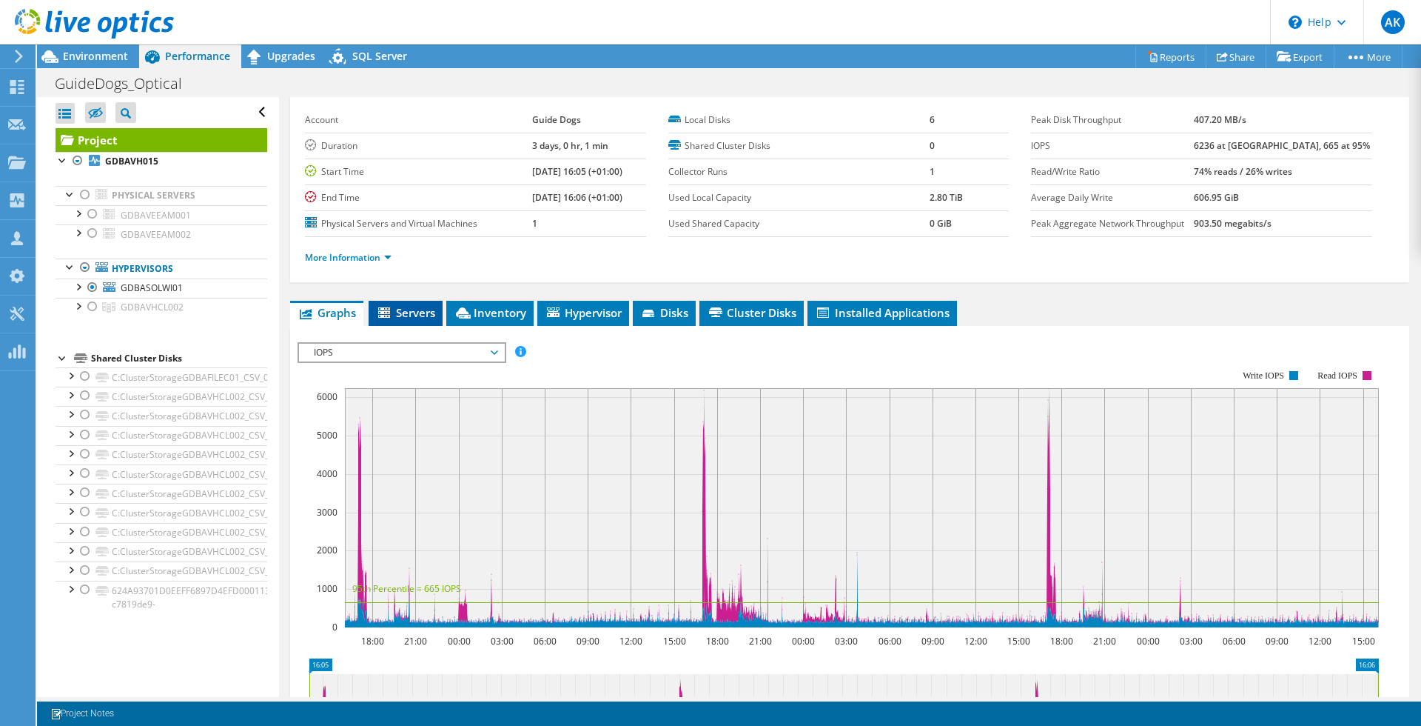
click at [429, 318] on span "Servers" at bounding box center [405, 312] width 59 height 15
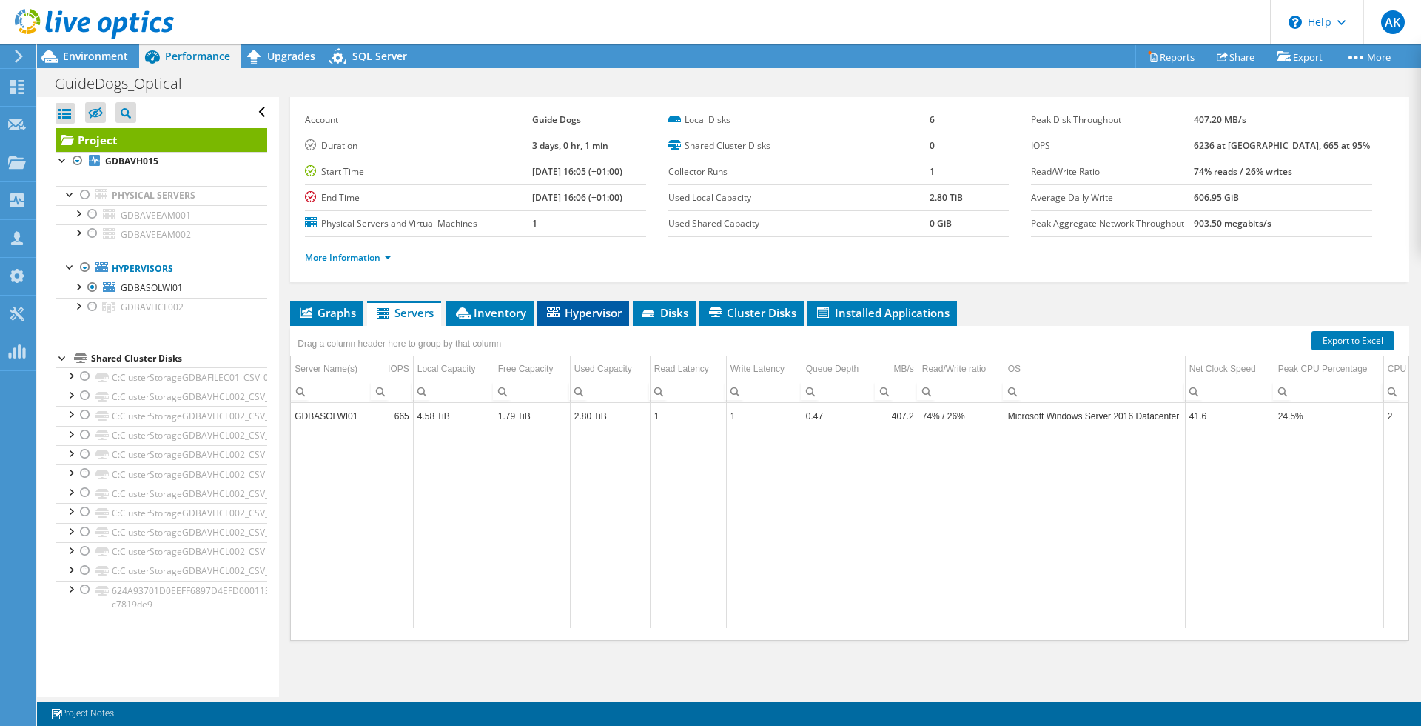
click at [575, 316] on span "Hypervisor" at bounding box center [583, 312] width 77 height 15
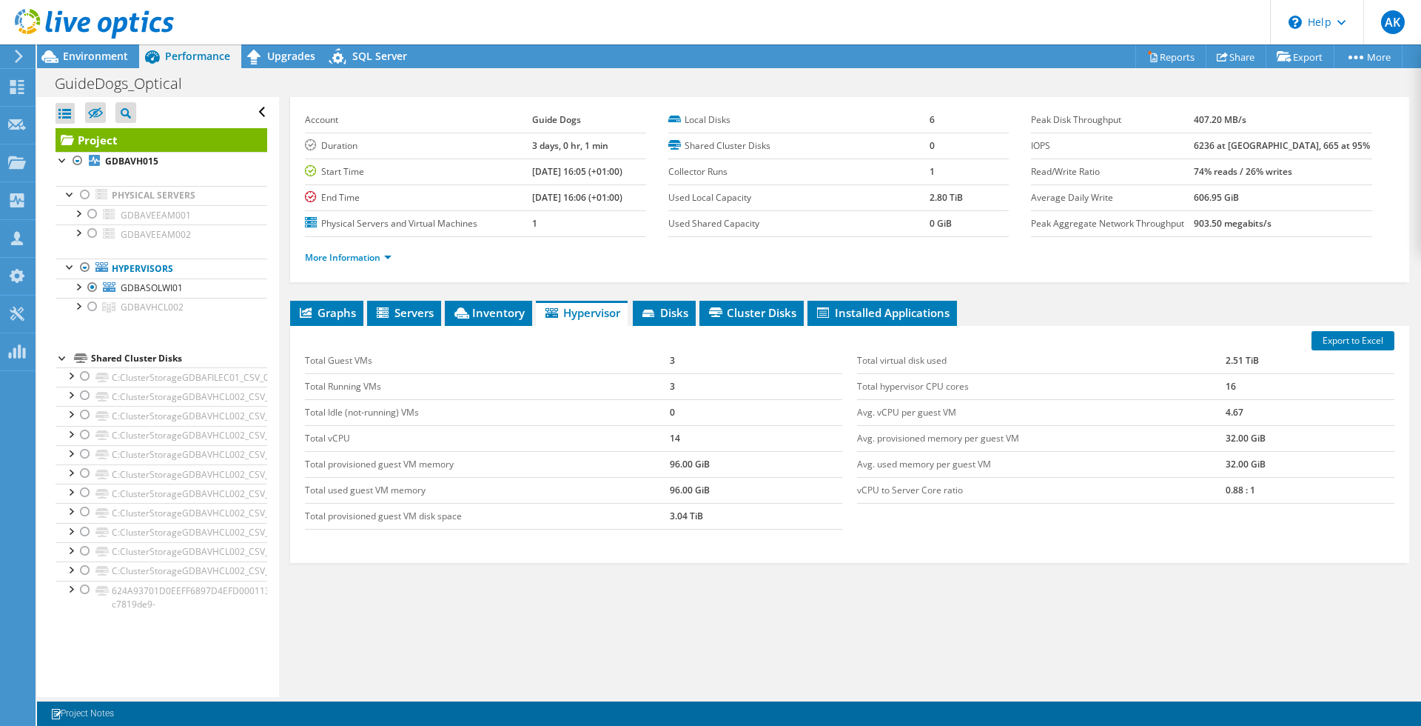
click at [19, 60] on use at bounding box center [19, 56] width 8 height 13
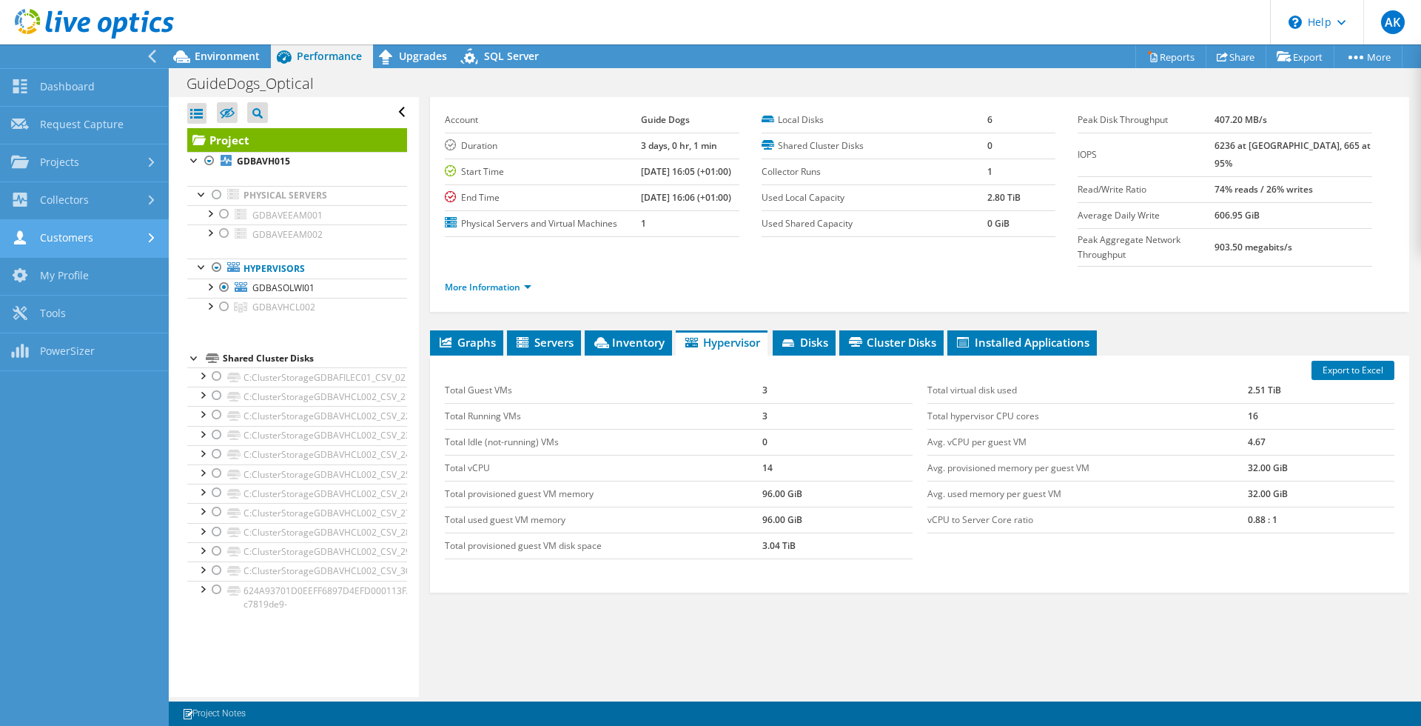
click at [90, 243] on link "Customers" at bounding box center [84, 239] width 169 height 38
click at [588, 612] on div "Graphs Servers Inventory Hypervisor Disks Cluster Disks Installed Applications …" at bounding box center [919, 515] width 979 height 370
